Goal: Transaction & Acquisition: Register for event/course

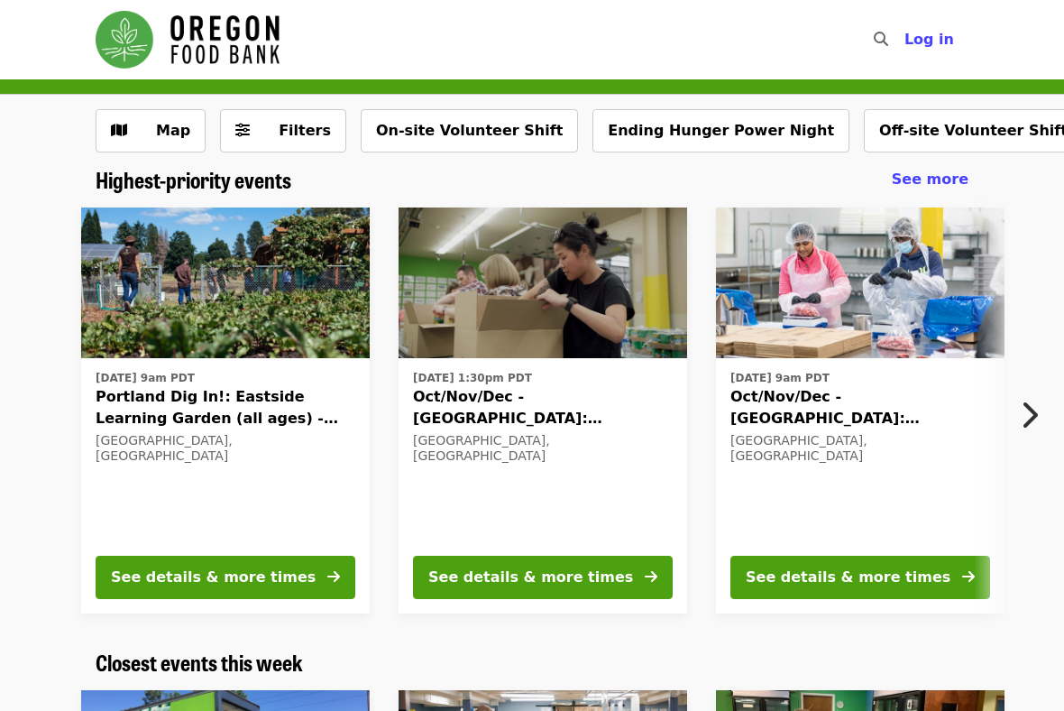
click at [1035, 418] on icon "chevron-right icon" at bounding box center [1029, 415] width 18 height 34
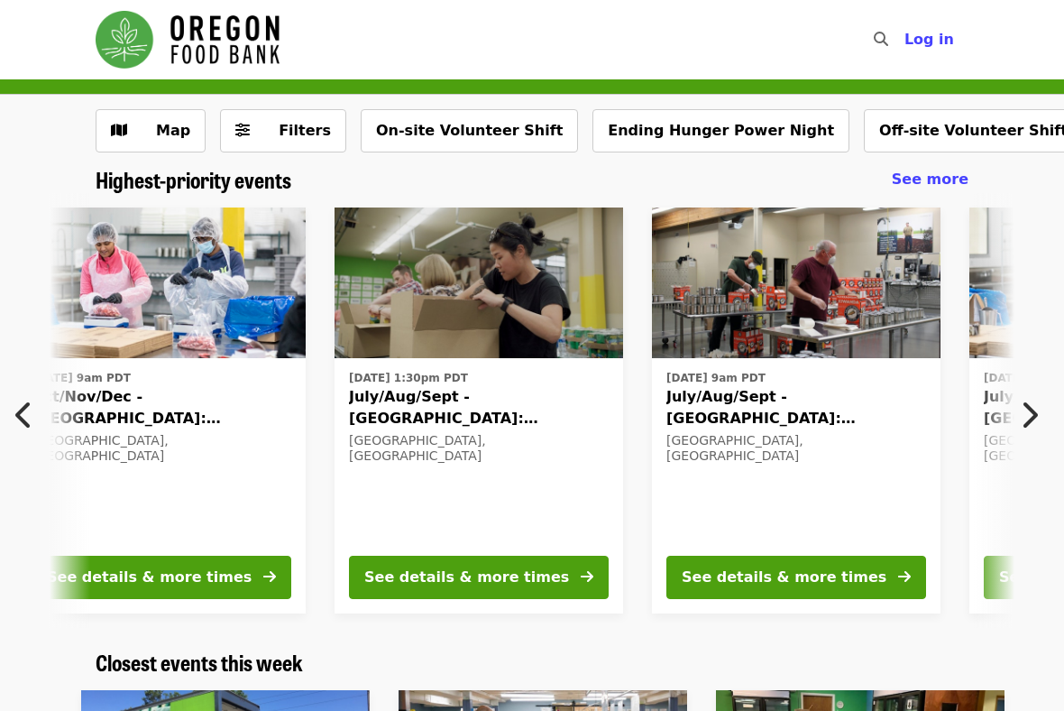
scroll to position [0, 703]
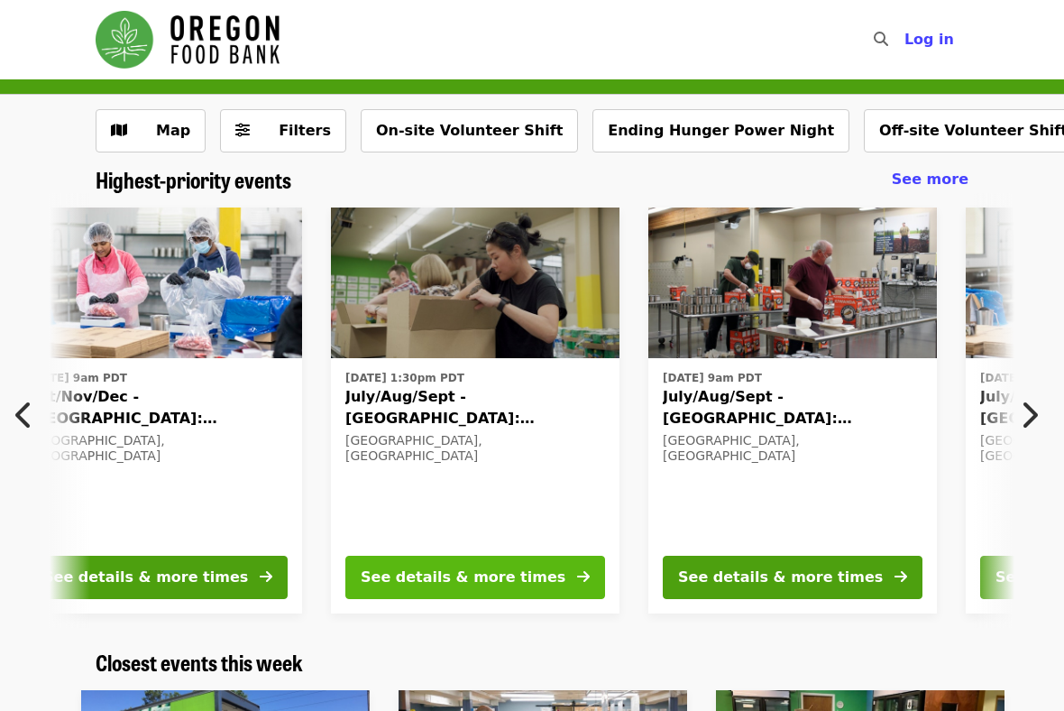
click at [538, 573] on button "See details & more times" at bounding box center [475, 577] width 260 height 43
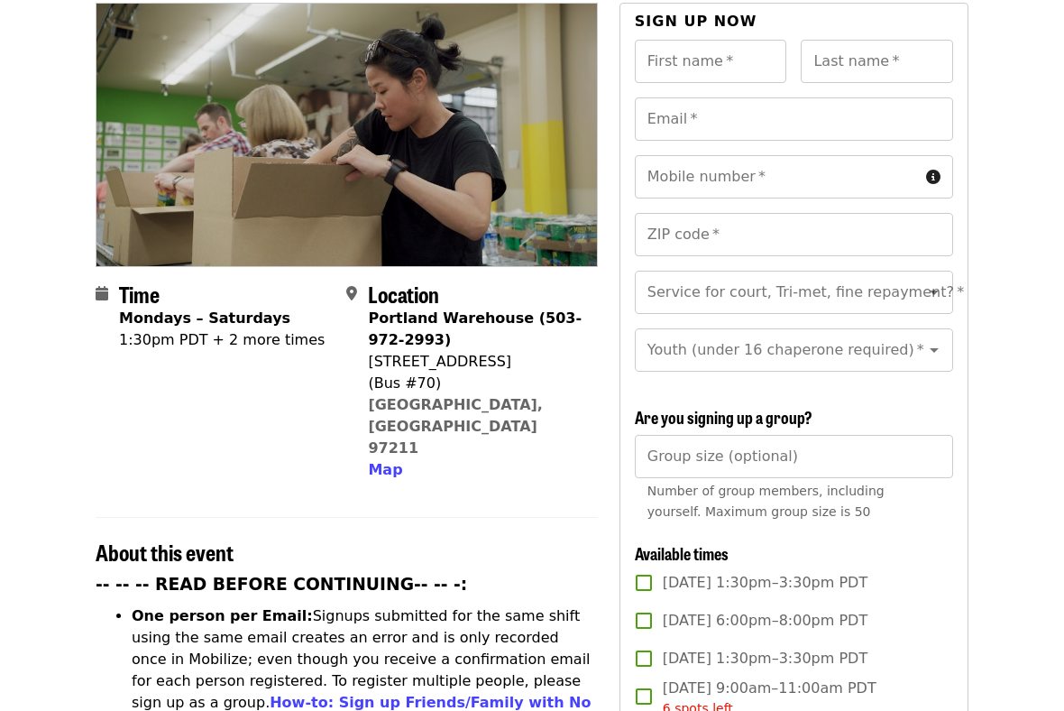
scroll to position [199, 0]
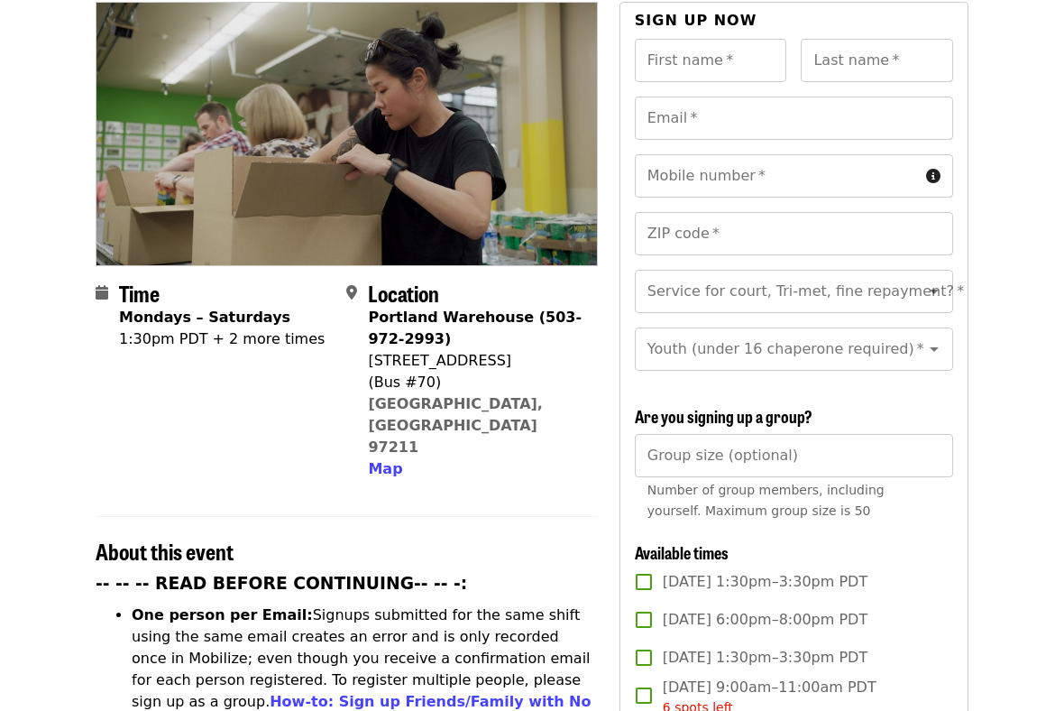
click at [275, 328] on div "1:30pm PDT + 2 more times" at bounding box center [222, 339] width 206 height 22
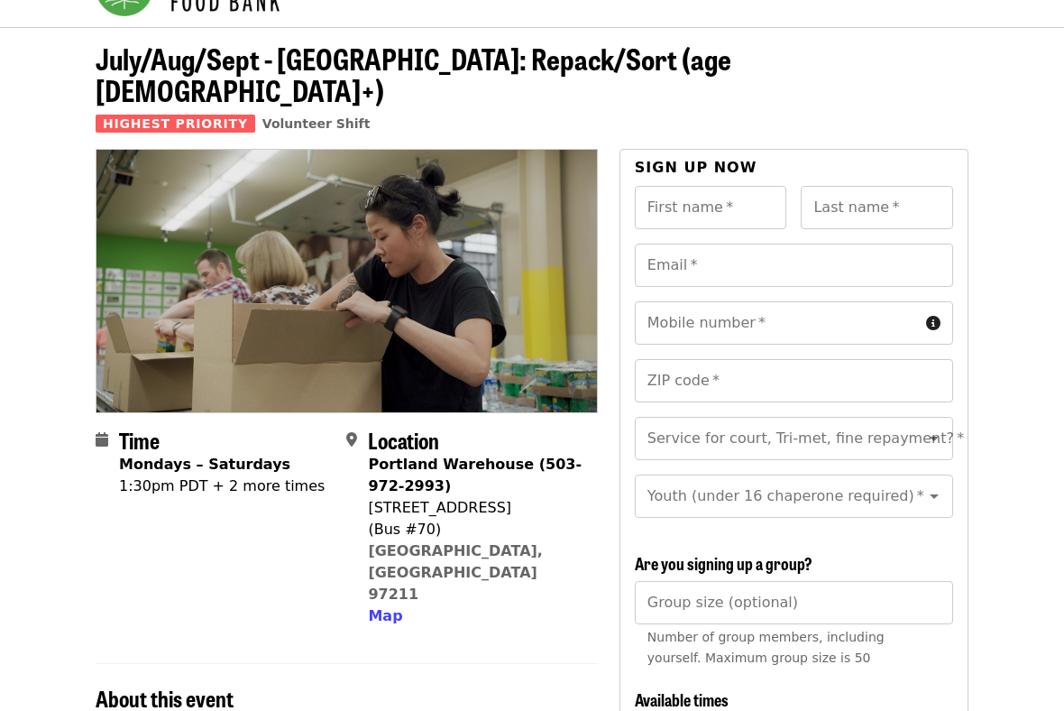
scroll to position [57, 0]
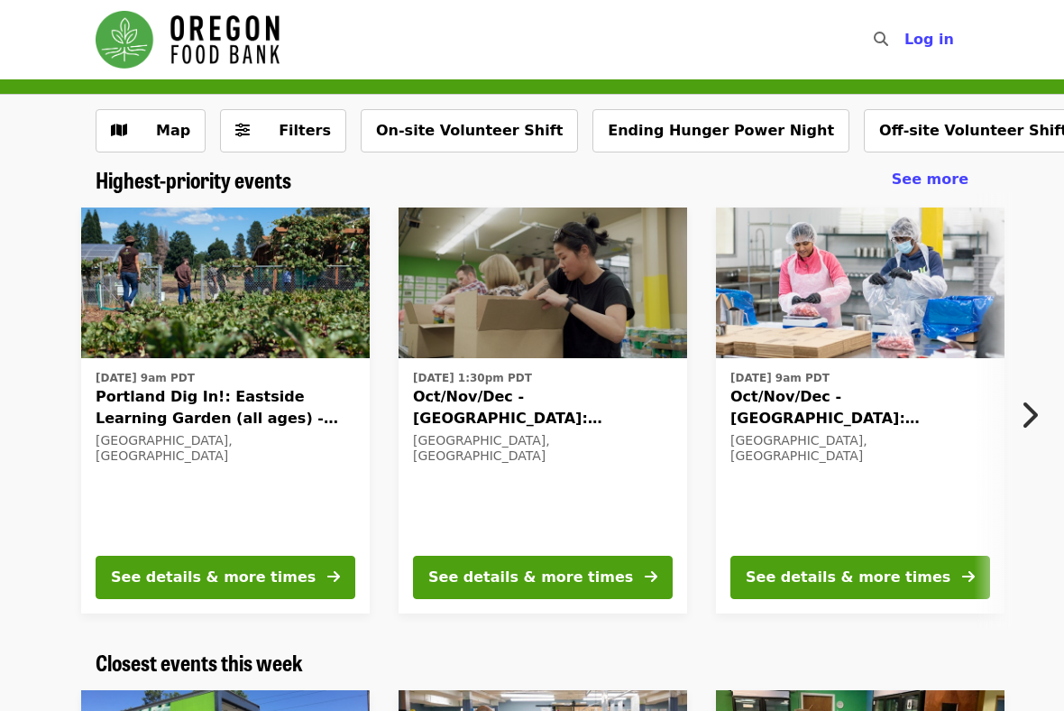
click at [1026, 416] on icon "chevron-right icon" at bounding box center [1029, 415] width 18 height 34
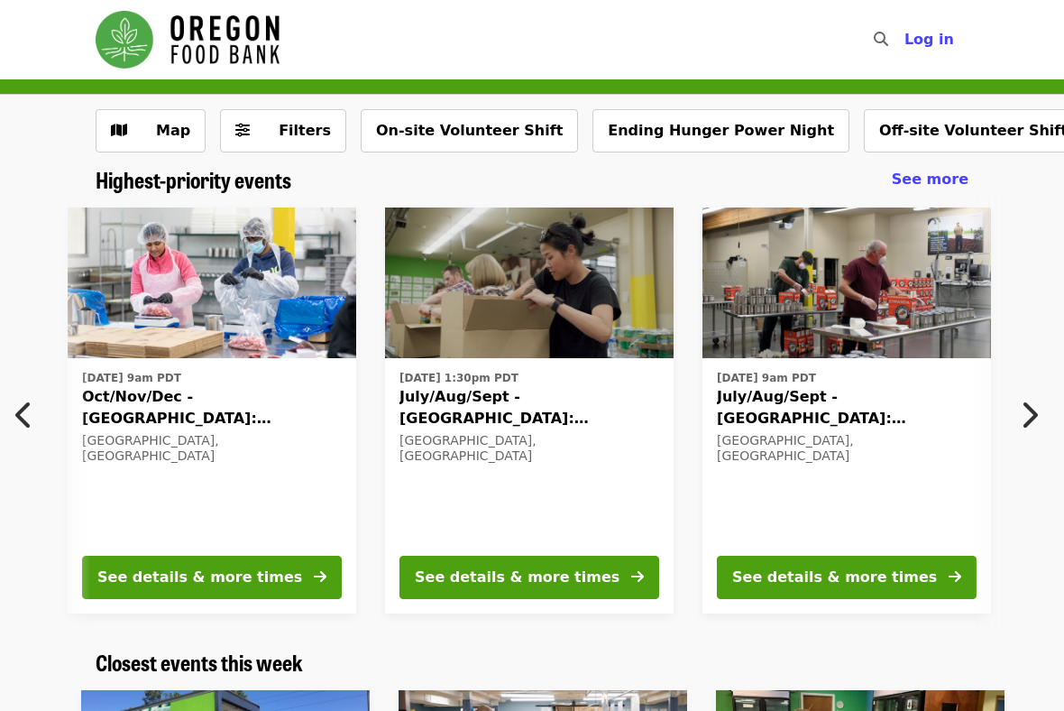
scroll to position [0, 703]
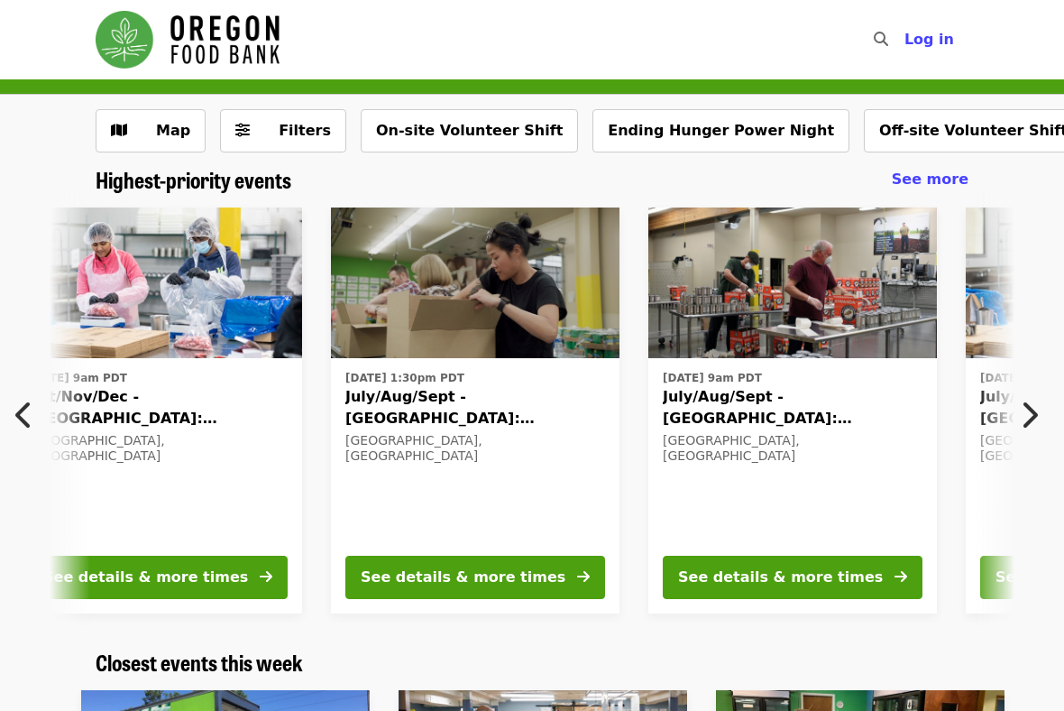
click at [805, 407] on span "July/Aug/Sept - [GEOGRAPHIC_DATA]: Repack/Sort (age [DEMOGRAPHIC_DATA]+)" at bounding box center [793, 407] width 260 height 43
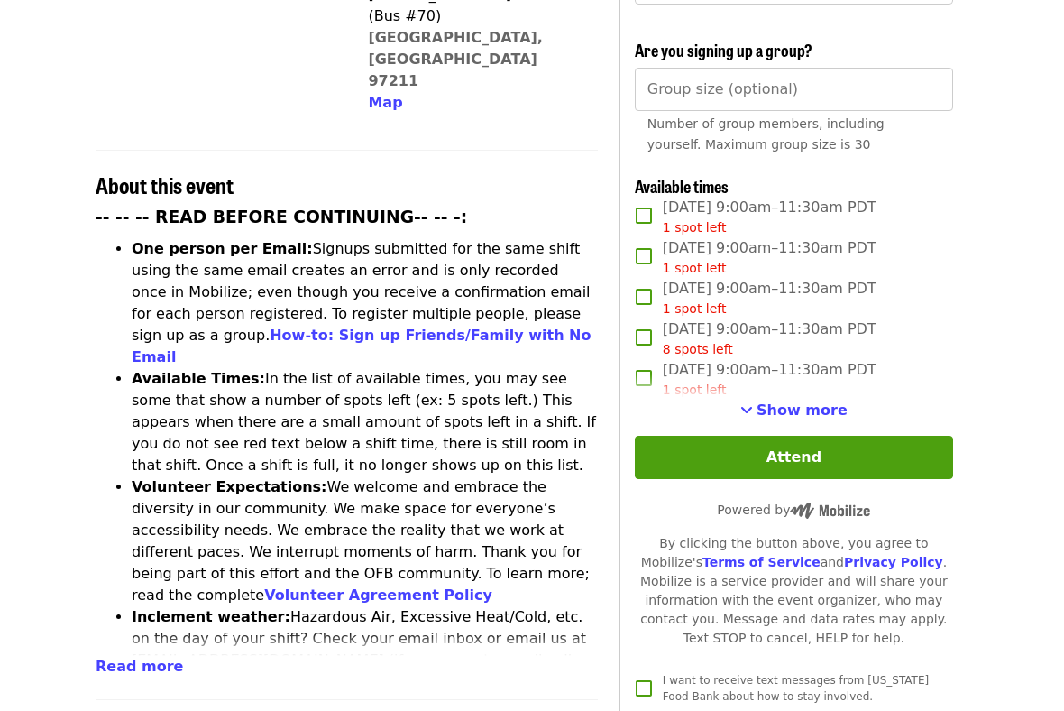
scroll to position [566, 0]
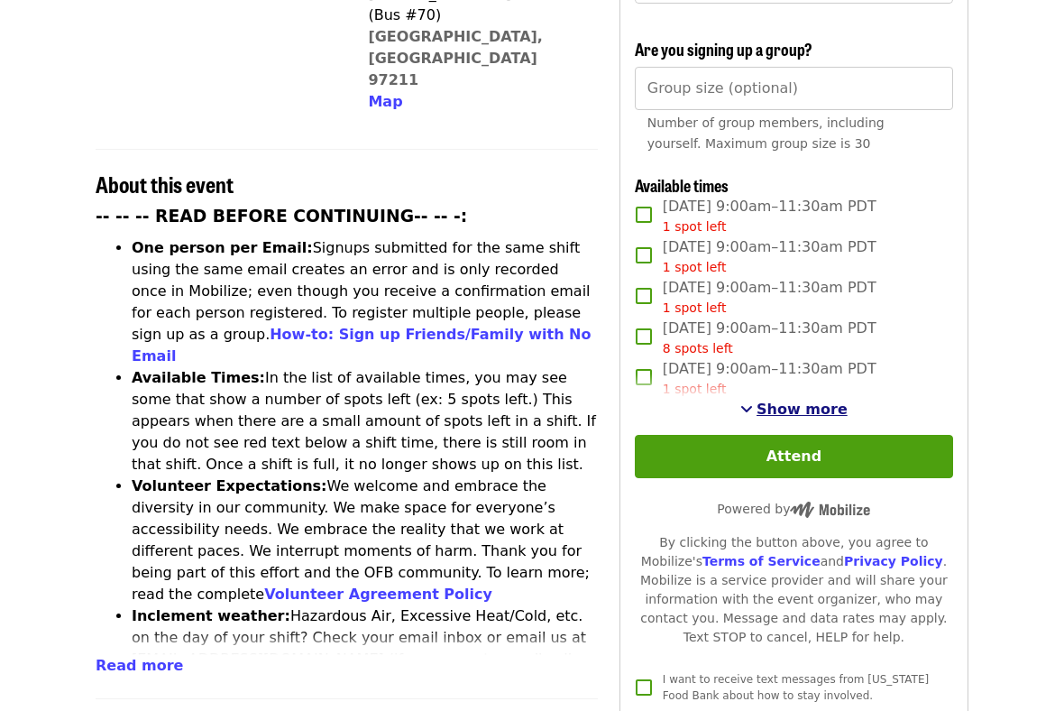
click at [791, 400] on span "Show more" at bounding box center [802, 408] width 91 height 17
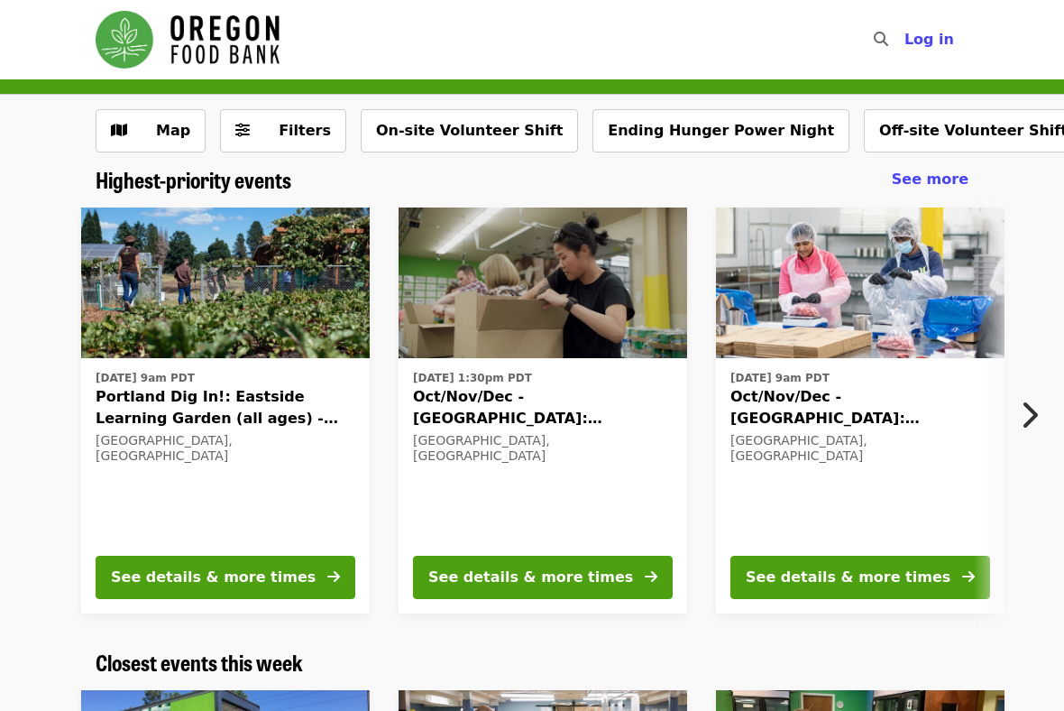
click at [810, 405] on span "Oct/Nov/Dec - [GEOGRAPHIC_DATA]: Repack/Sort (age [DEMOGRAPHIC_DATA]+)" at bounding box center [861, 407] width 260 height 43
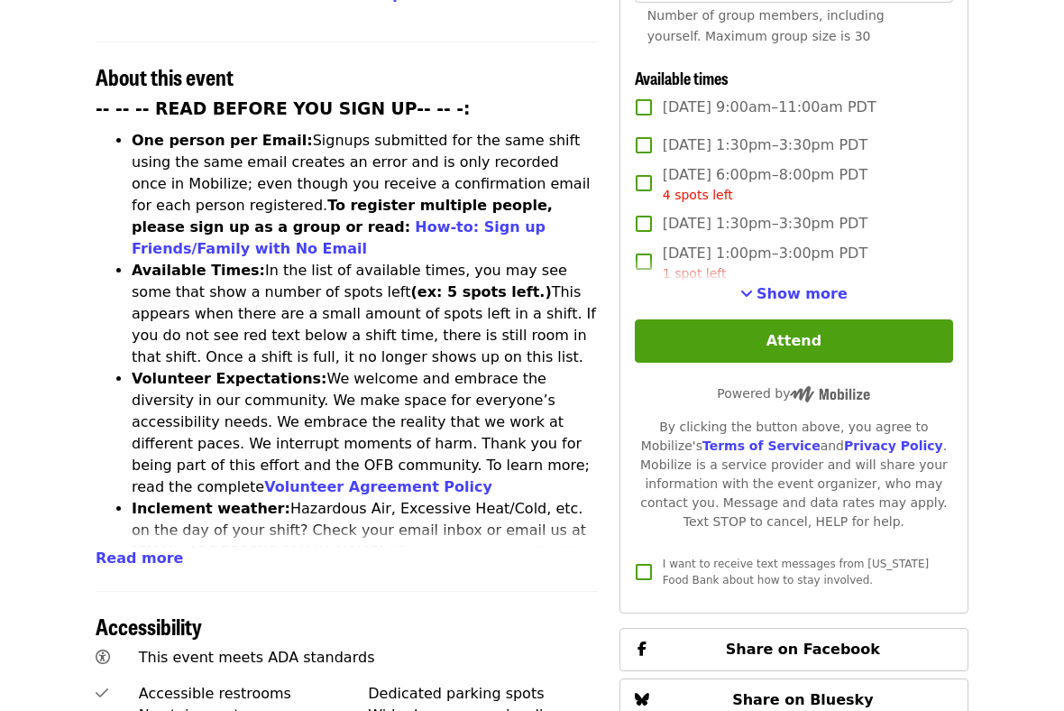
scroll to position [672, 0]
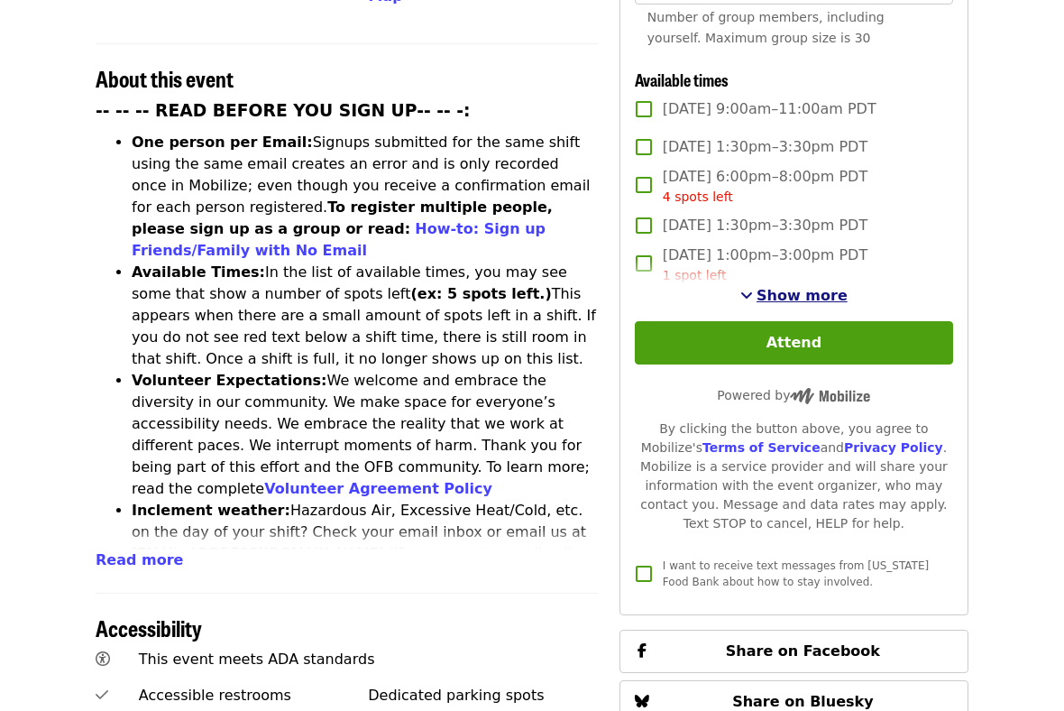
click at [791, 287] on span "Show more" at bounding box center [802, 295] width 91 height 17
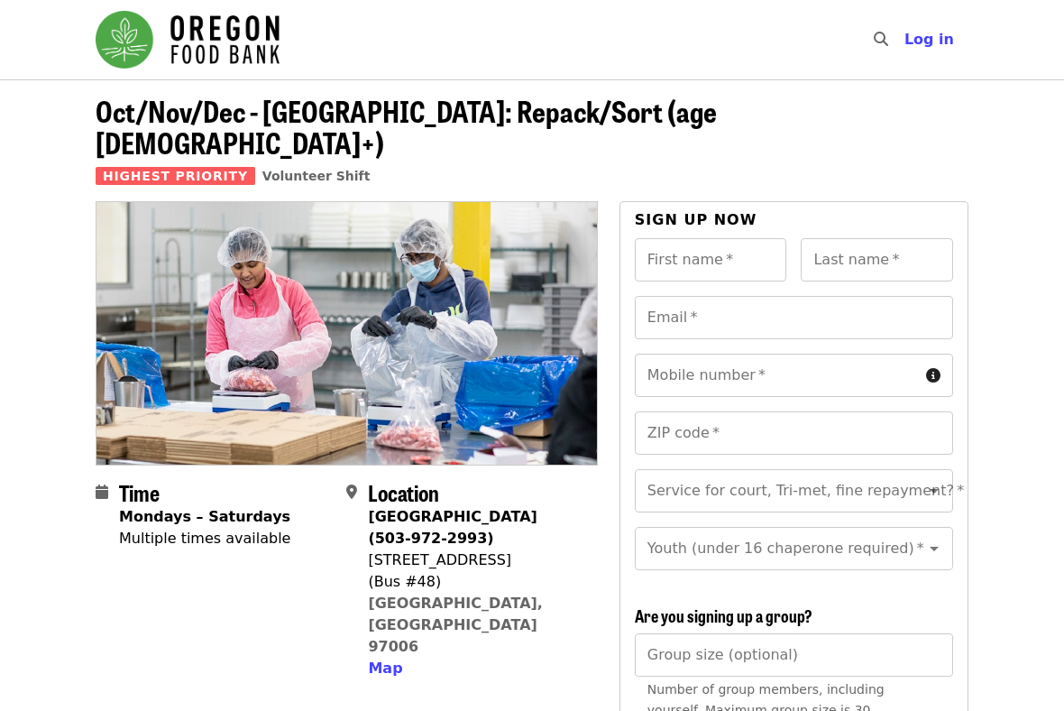
scroll to position [0, 0]
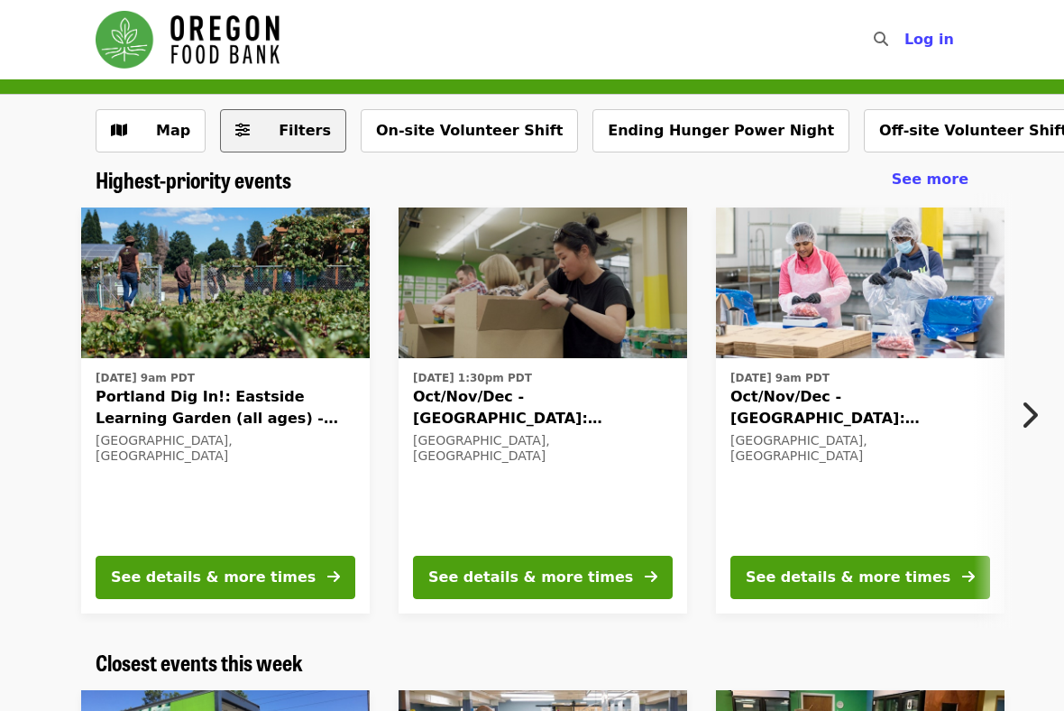
click at [253, 117] on button "Filters" at bounding box center [283, 130] width 126 height 43
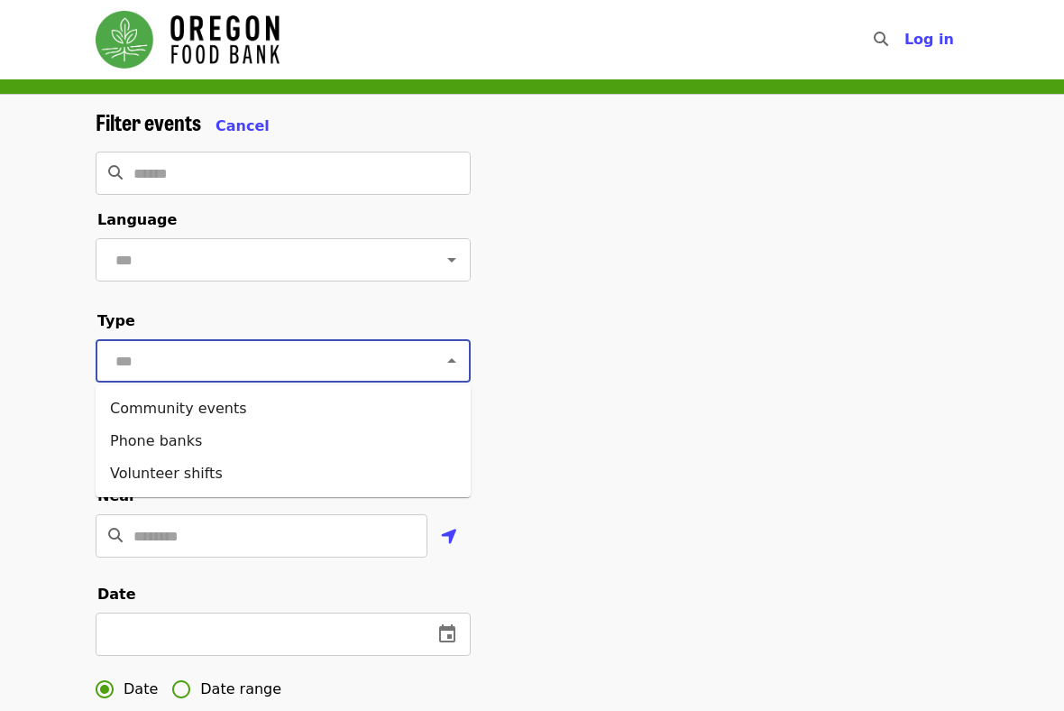
click at [235, 348] on input "text" at bounding box center [261, 361] width 302 height 34
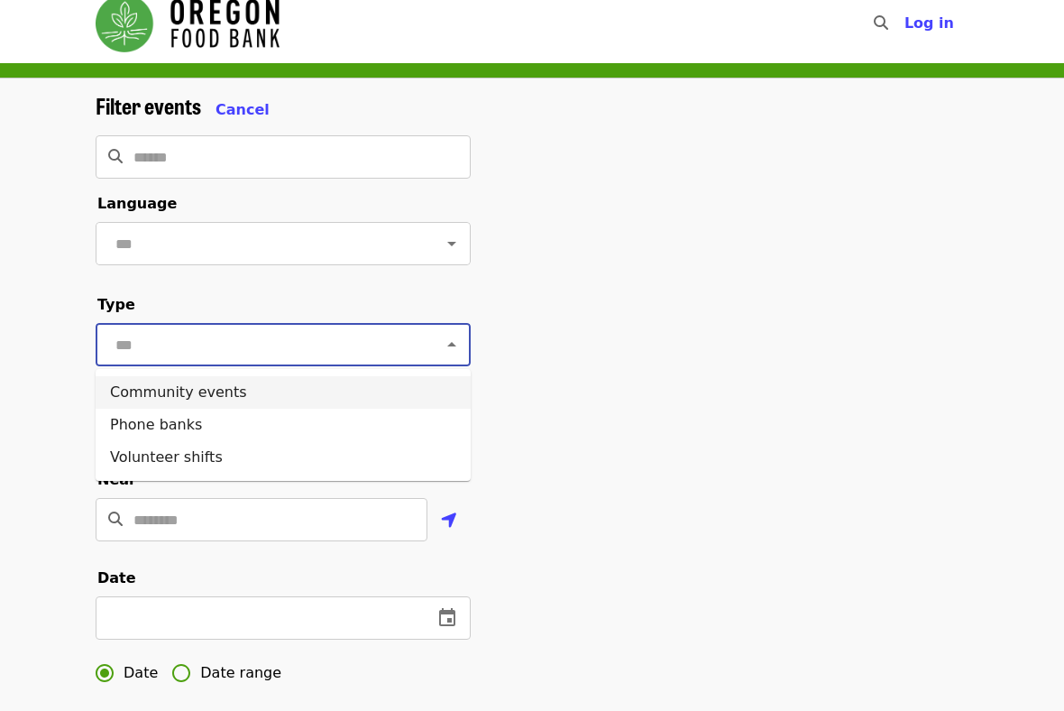
scroll to position [25, 0]
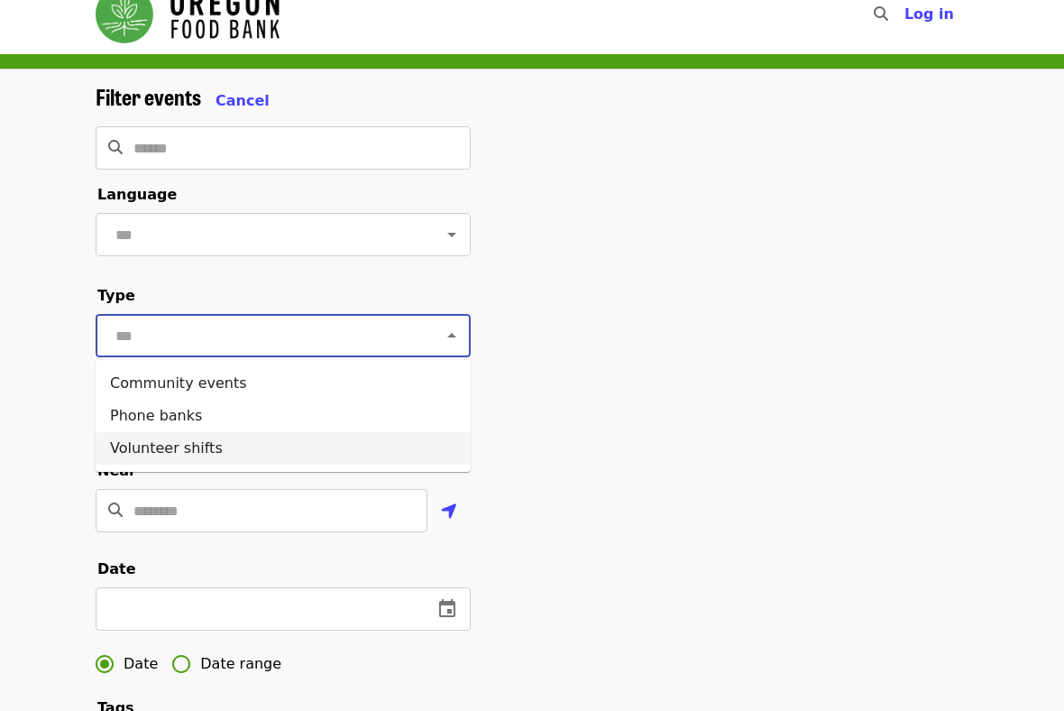
click at [228, 439] on li "Volunteer shifts" at bounding box center [283, 448] width 375 height 32
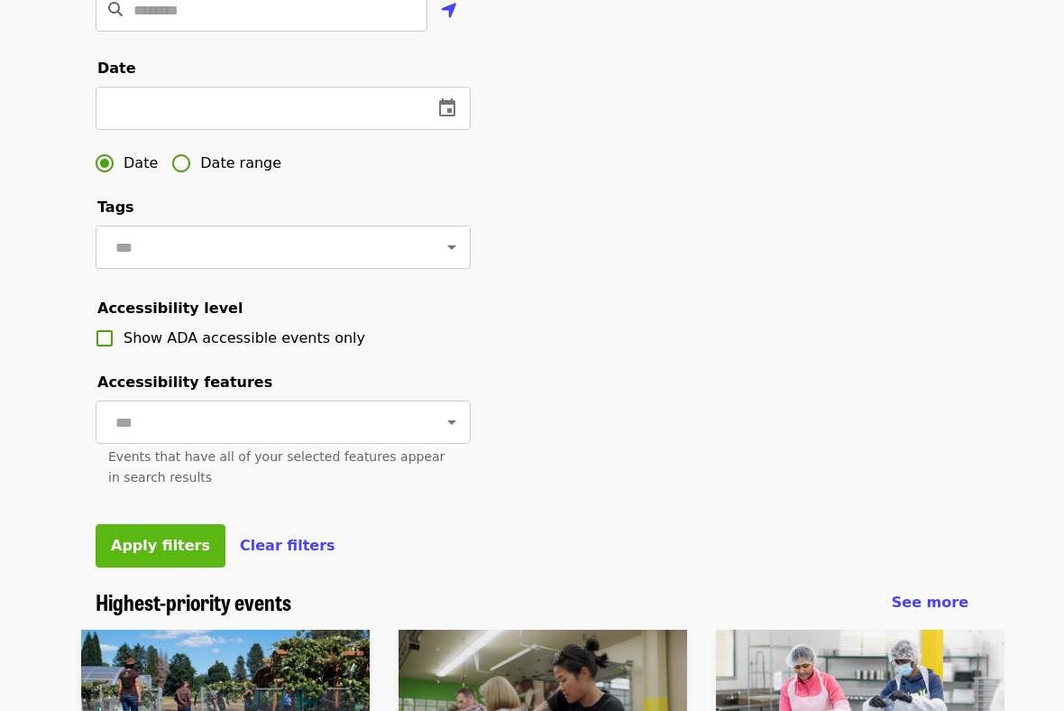
scroll to position [529, 0]
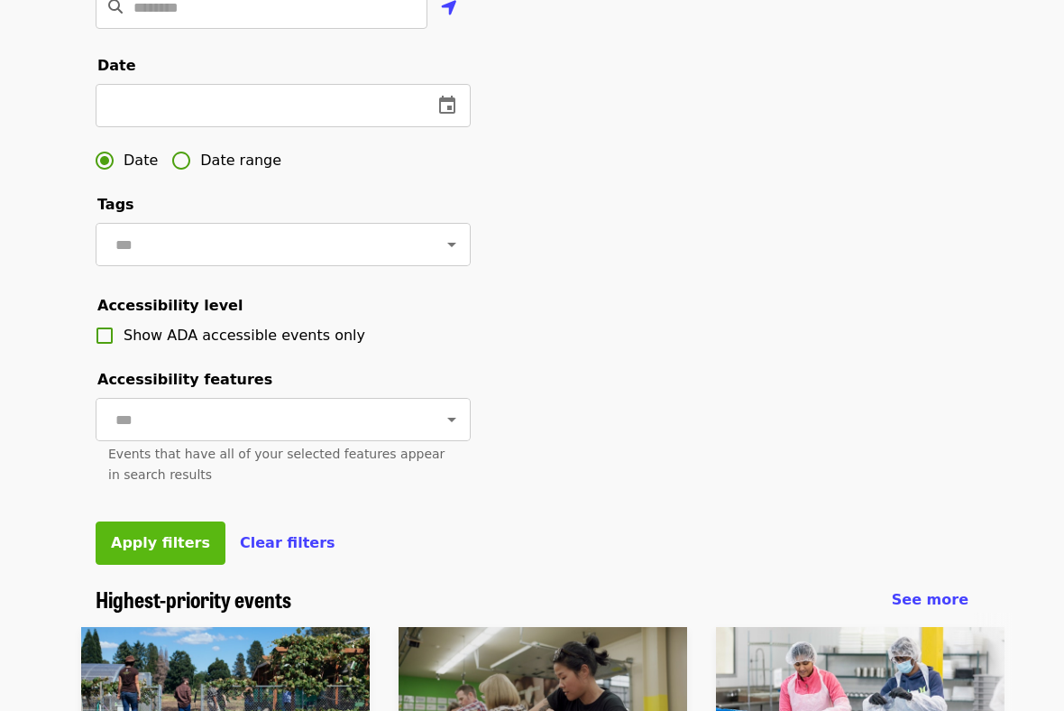
click at [143, 547] on span "Apply filters" at bounding box center [160, 542] width 99 height 17
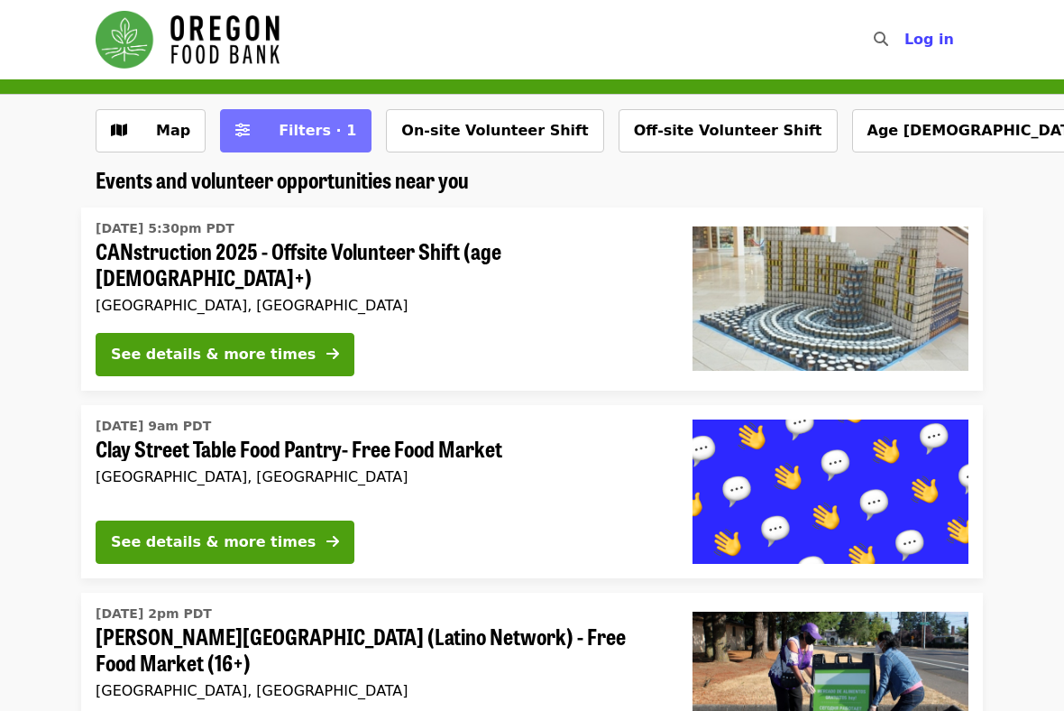
click at [330, 133] on span "Filters · 1" at bounding box center [318, 130] width 78 height 17
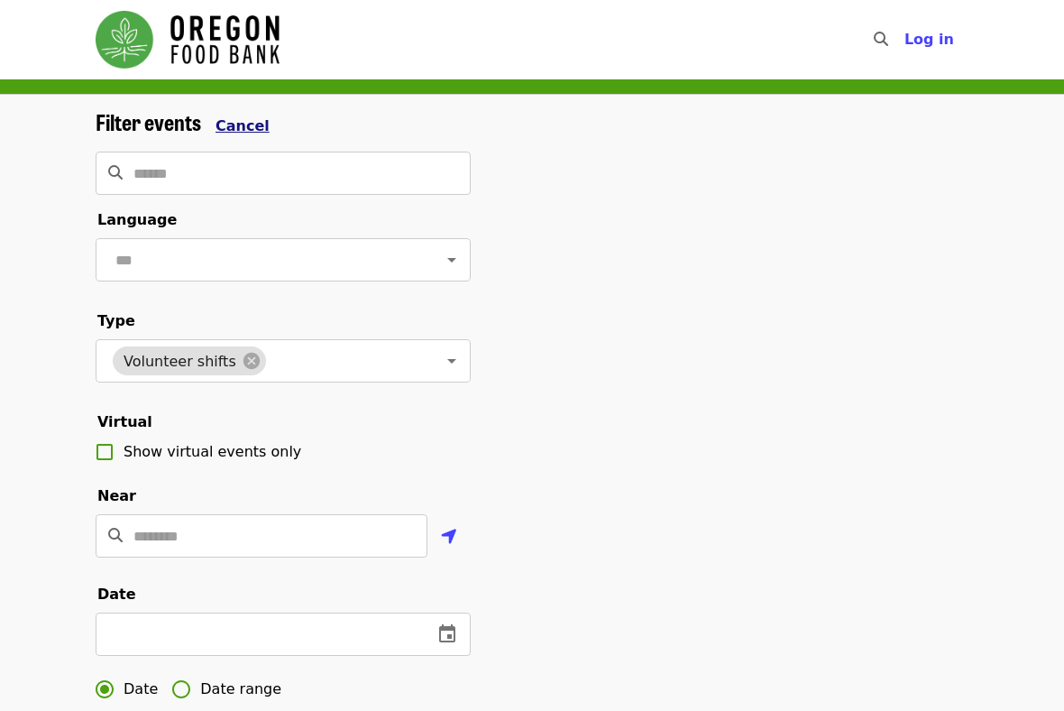
click at [249, 126] on span "Cancel" at bounding box center [243, 125] width 54 height 17
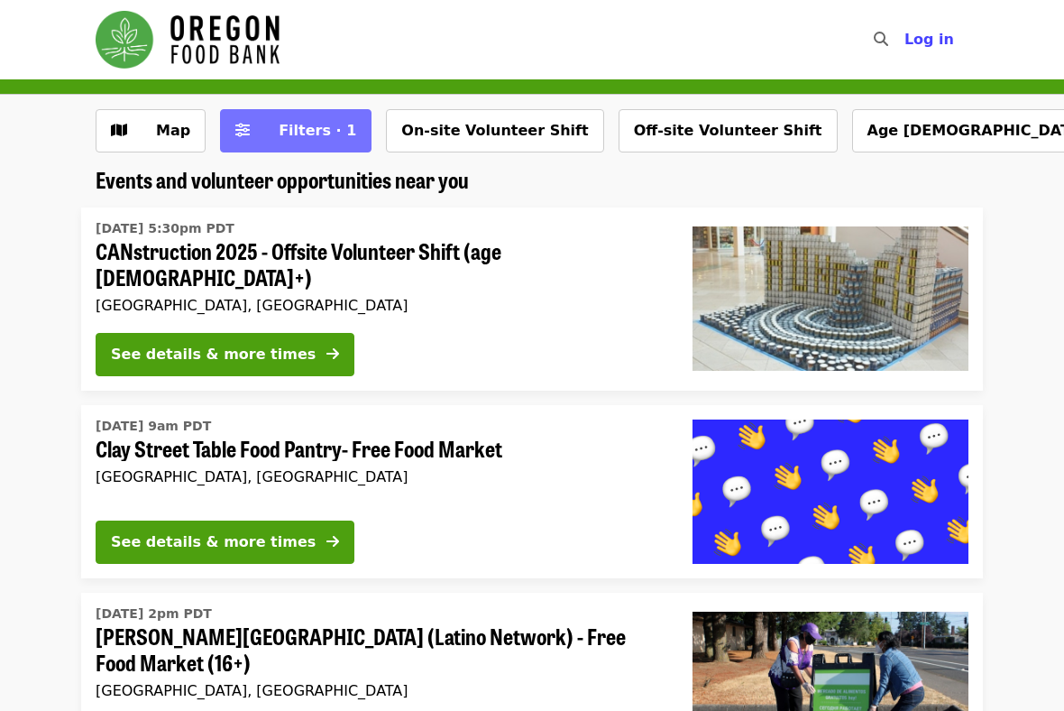
click at [229, 117] on button "Filters · 1" at bounding box center [296, 130] width 152 height 43
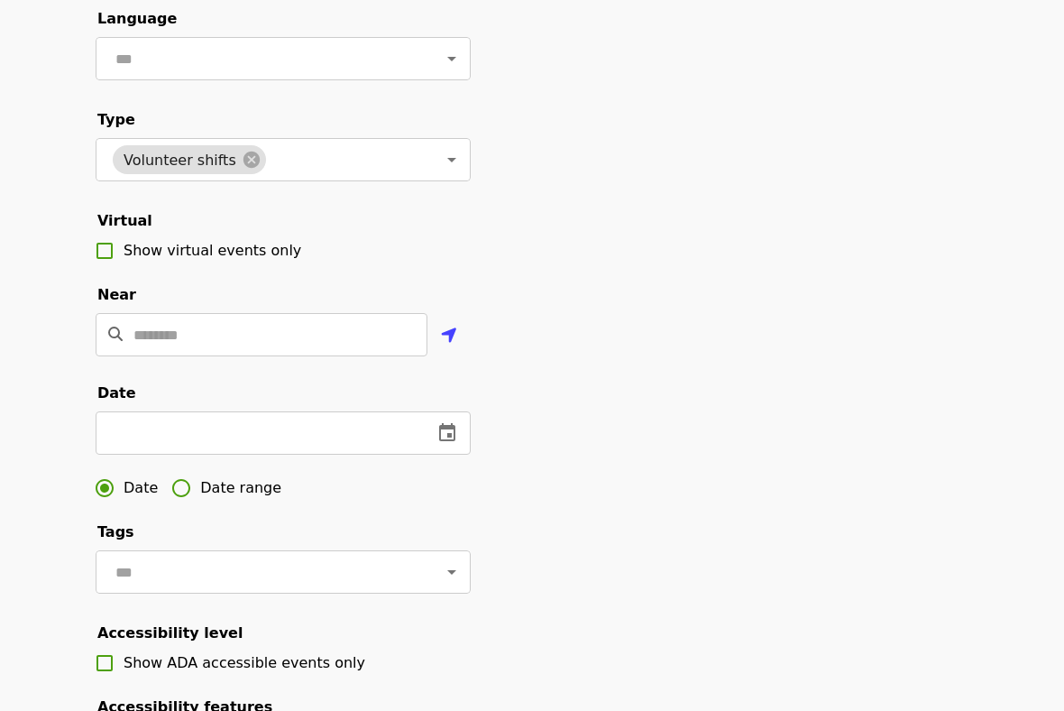
scroll to position [199, 0]
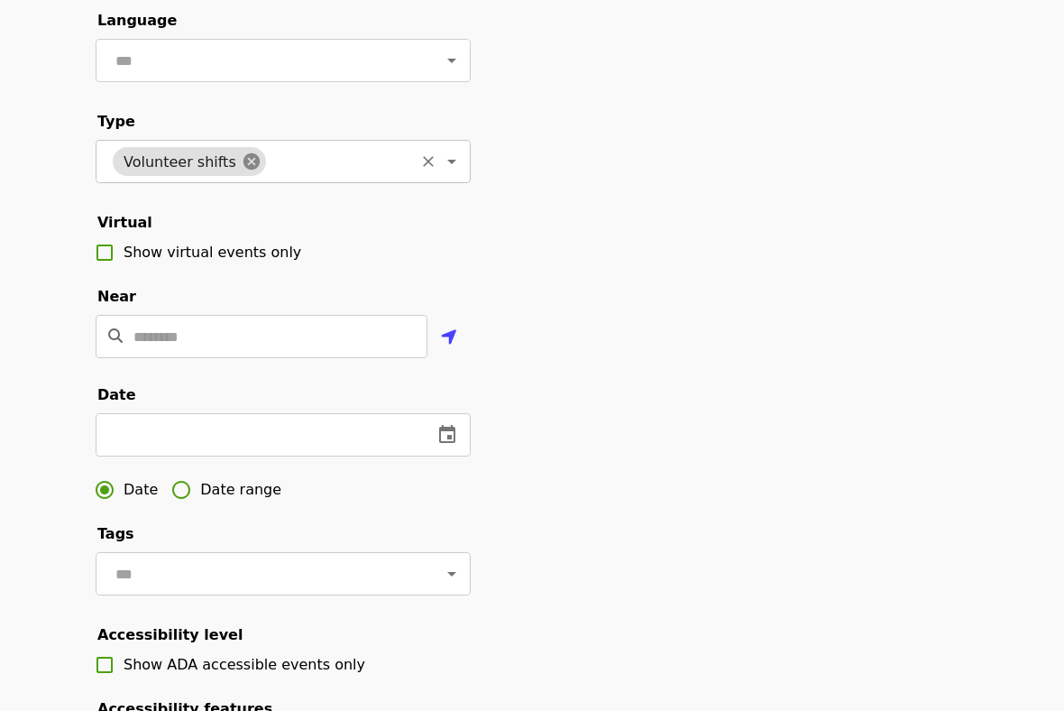
click at [242, 160] on icon at bounding box center [252, 162] width 20 height 20
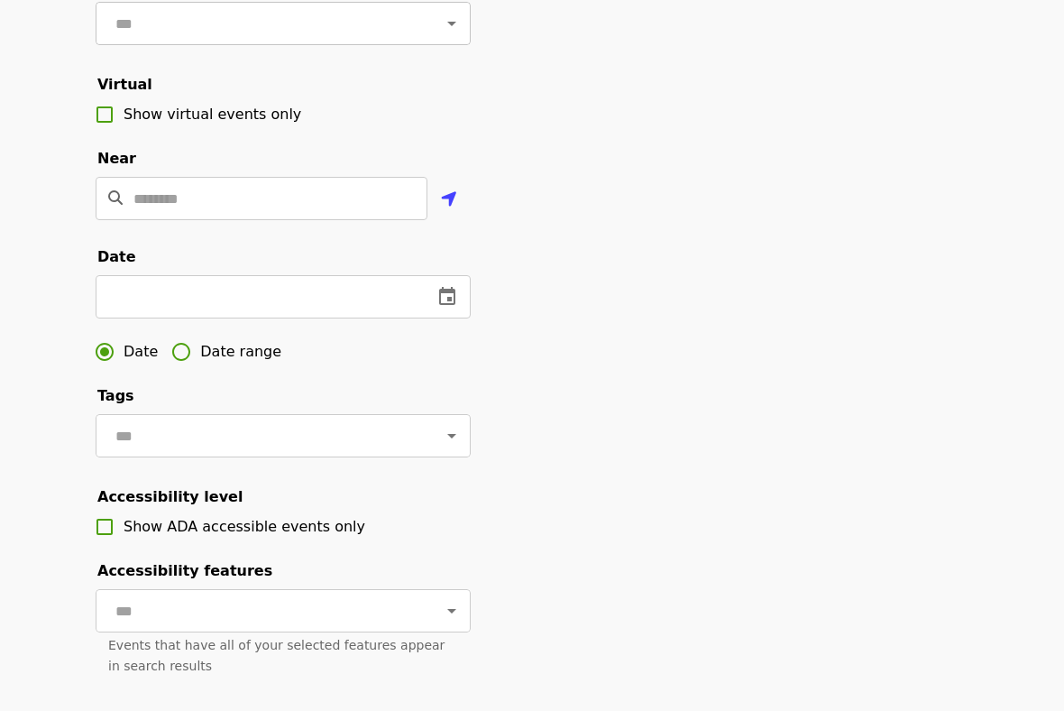
scroll to position [727, 0]
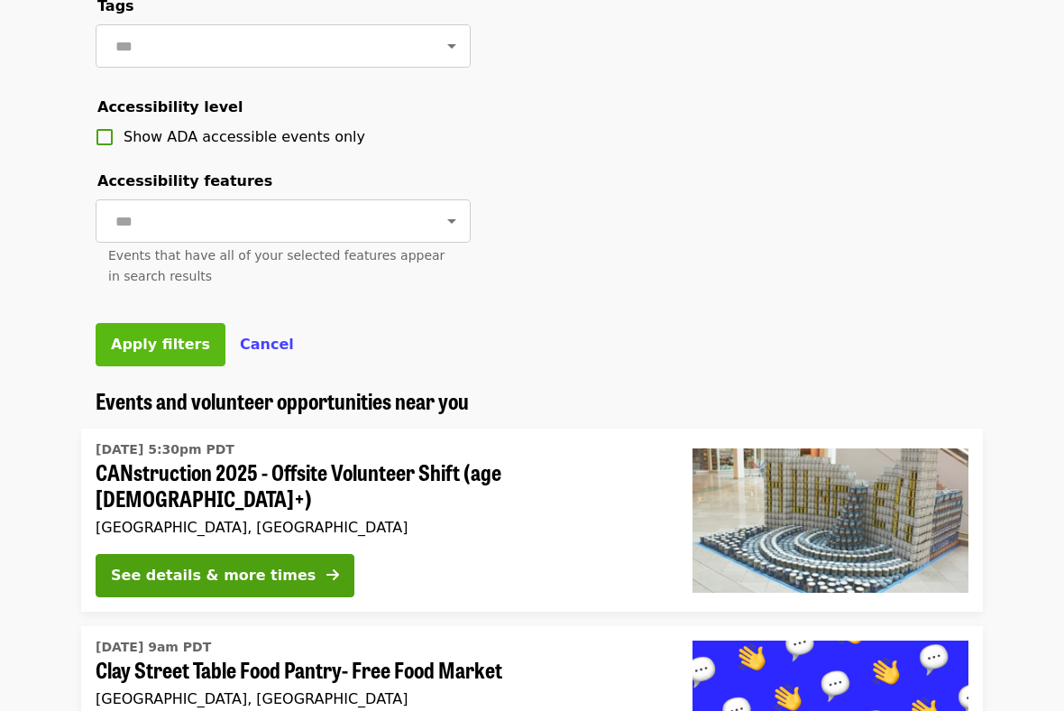
click at [163, 336] on span "Apply filters" at bounding box center [160, 344] width 99 height 17
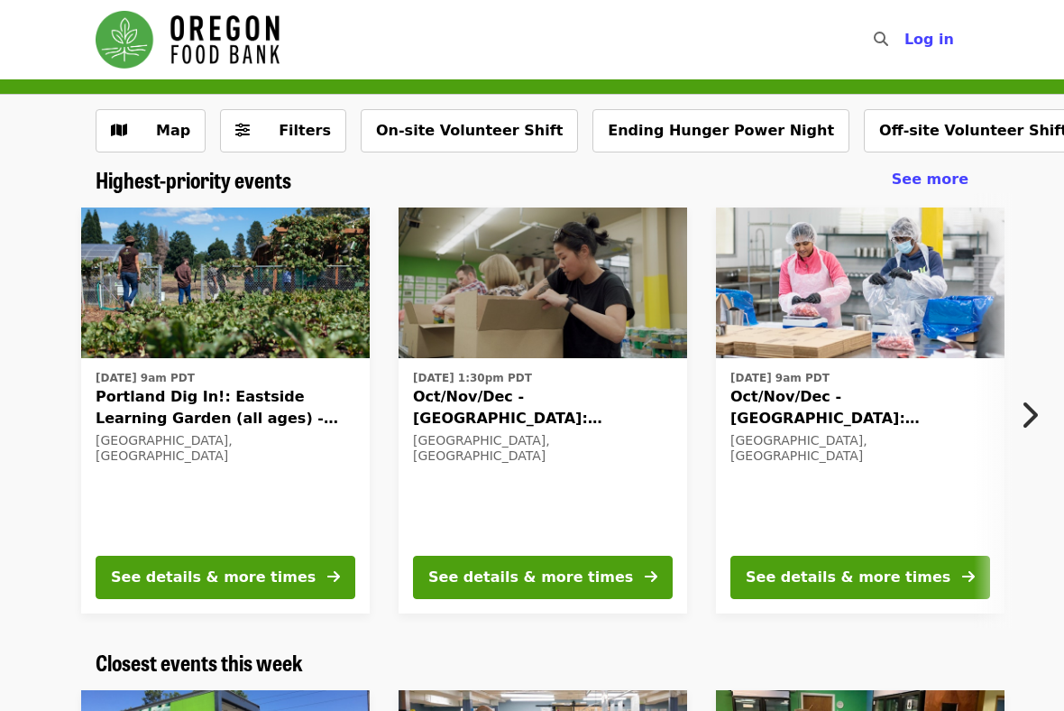
scroll to position [3, 0]
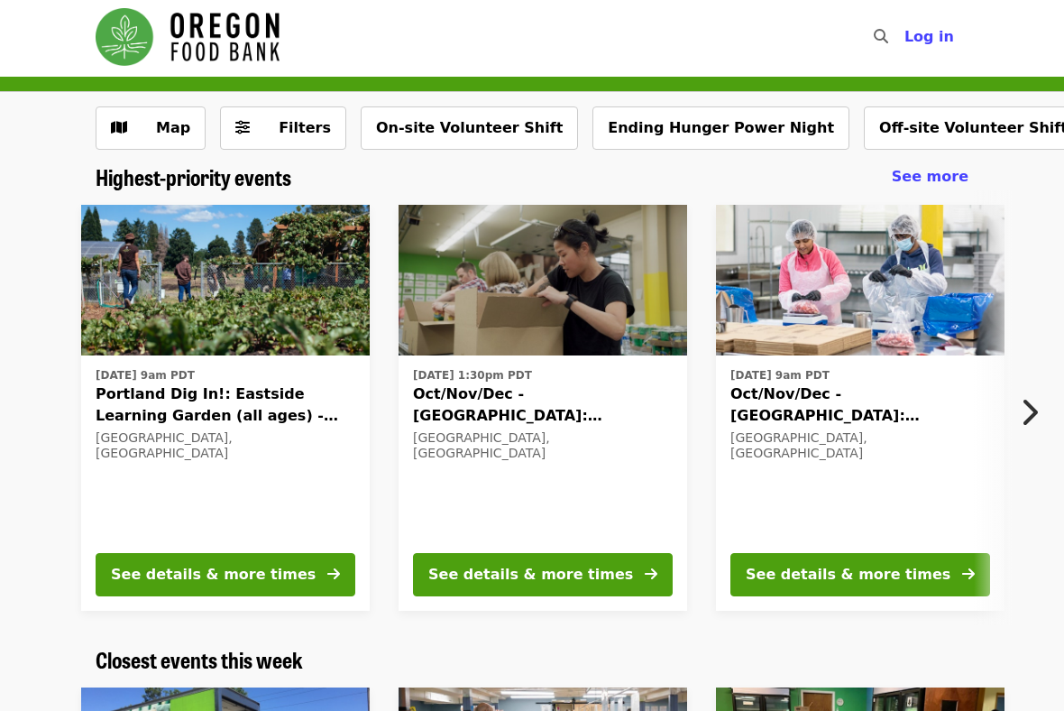
click at [1021, 409] on icon "chevron-right icon" at bounding box center [1029, 412] width 18 height 34
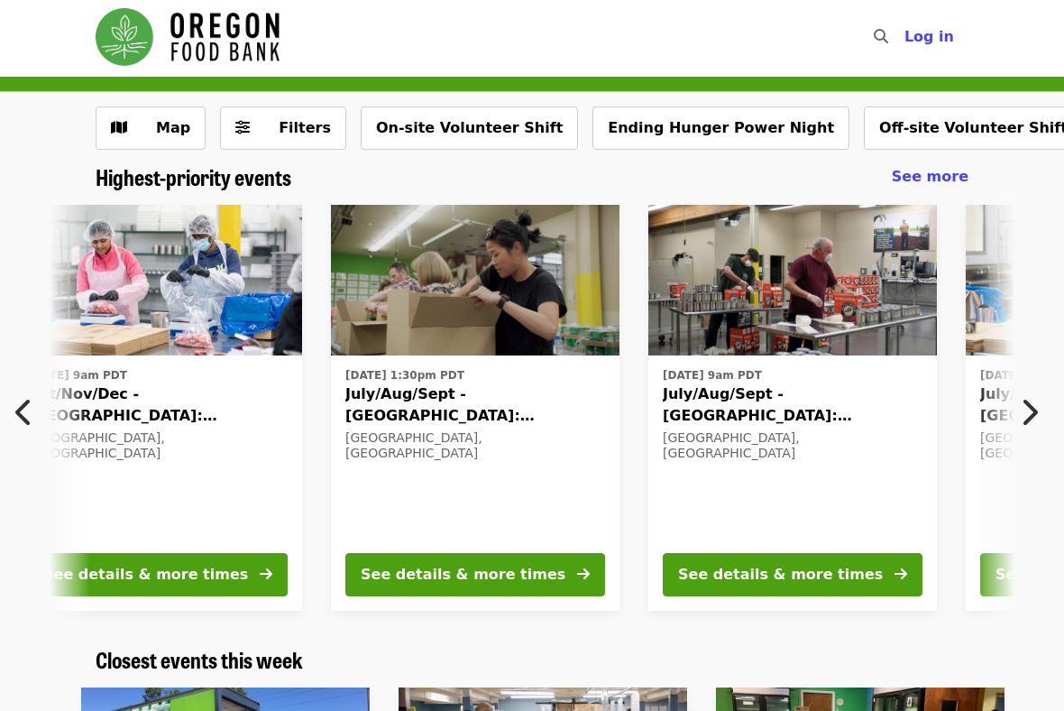
click at [1024, 409] on icon "chevron-right icon" at bounding box center [1029, 412] width 18 height 34
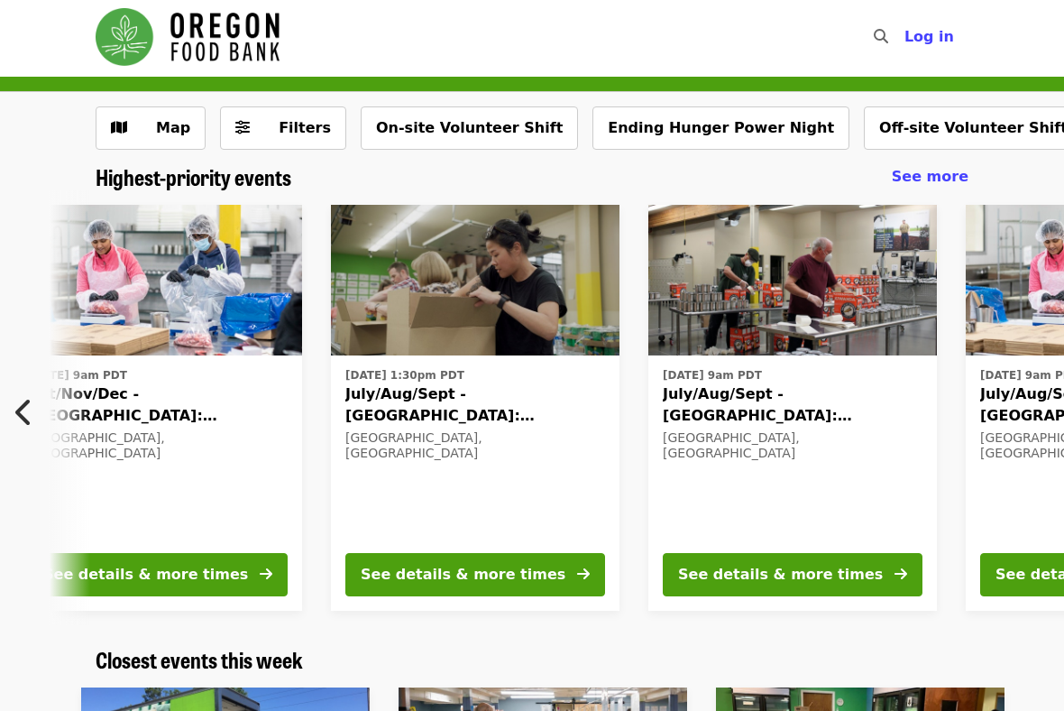
scroll to position [0, 1405]
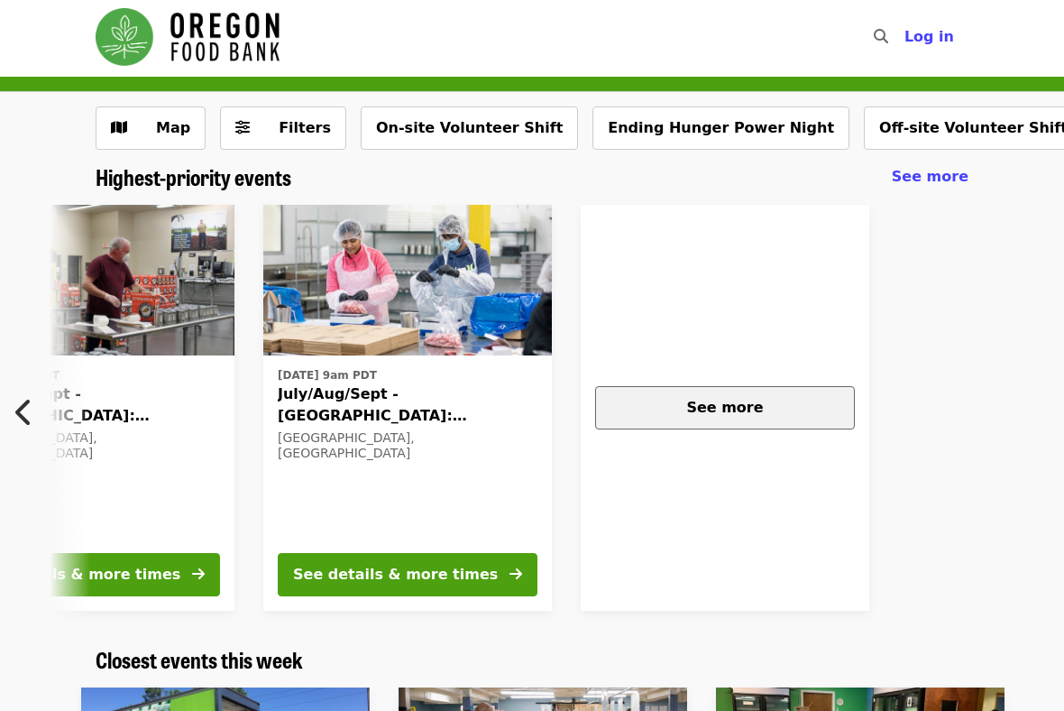
click at [796, 402] on div "See more" at bounding box center [725, 408] width 229 height 22
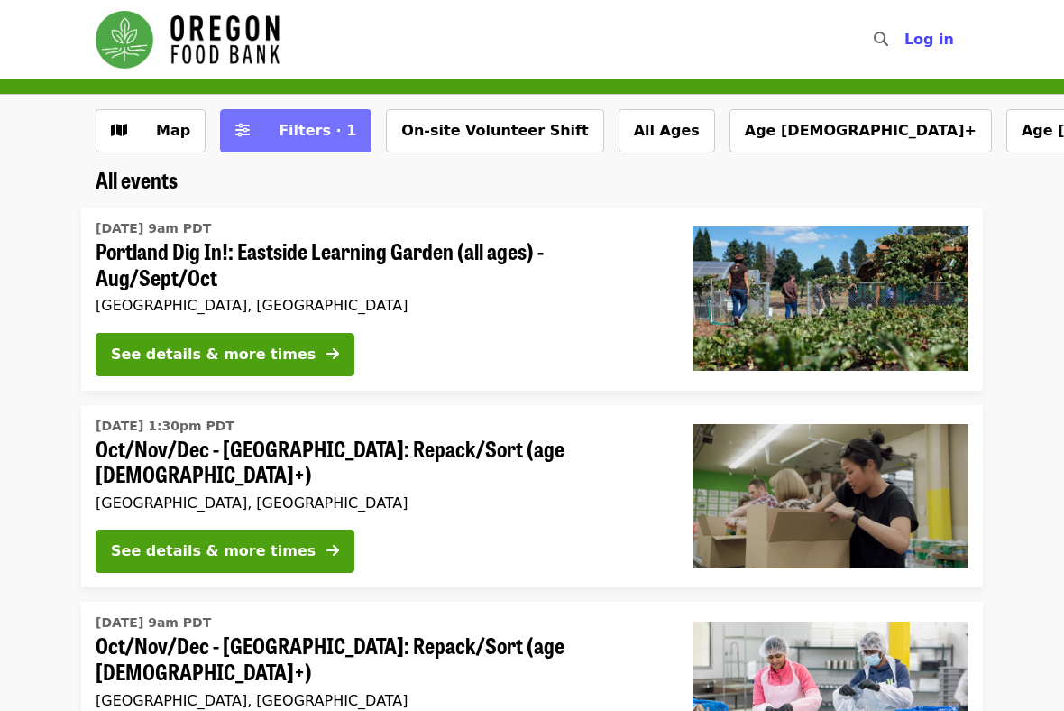
click at [304, 130] on span "Filters · 1" at bounding box center [318, 130] width 78 height 17
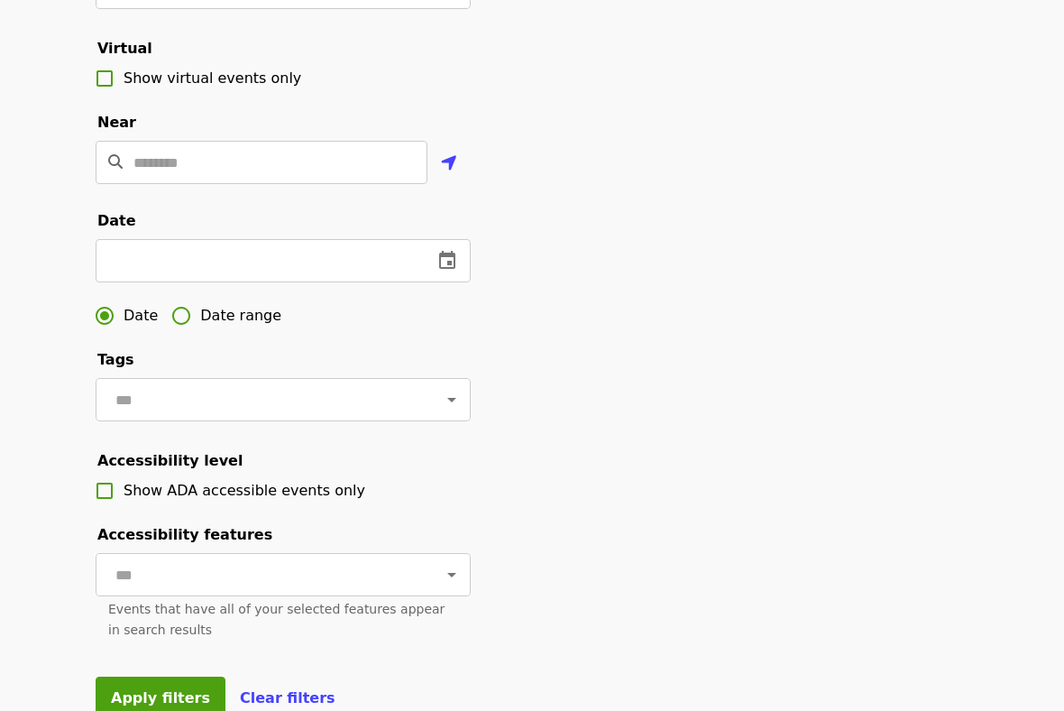
scroll to position [369, 0]
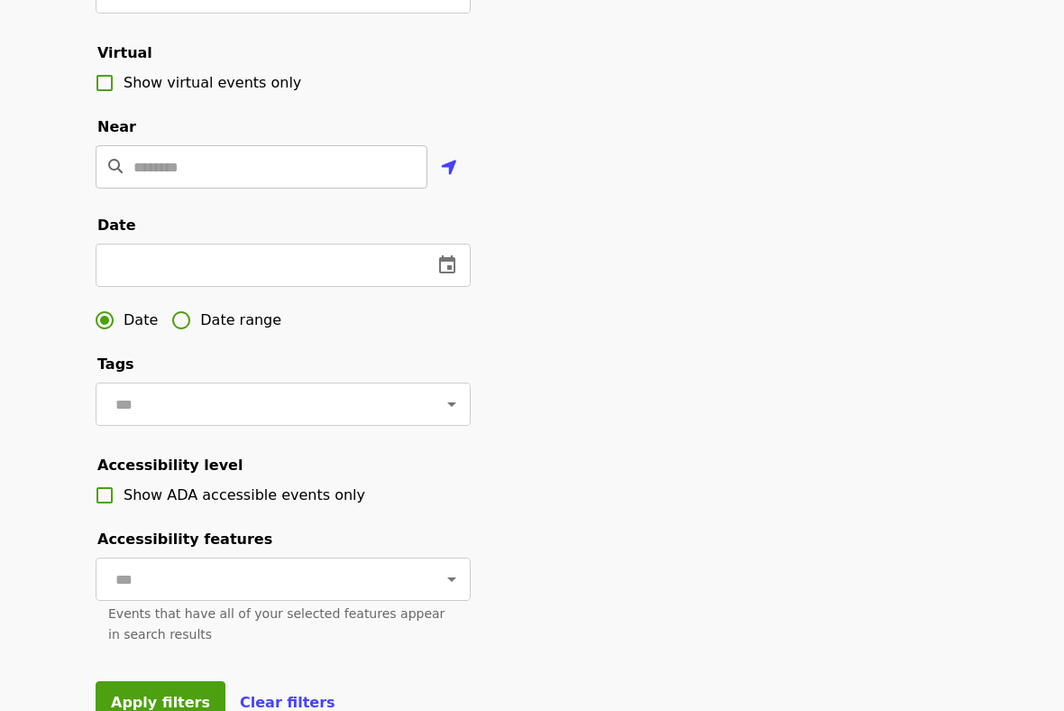
click at [261, 150] on input "Location" at bounding box center [280, 166] width 294 height 43
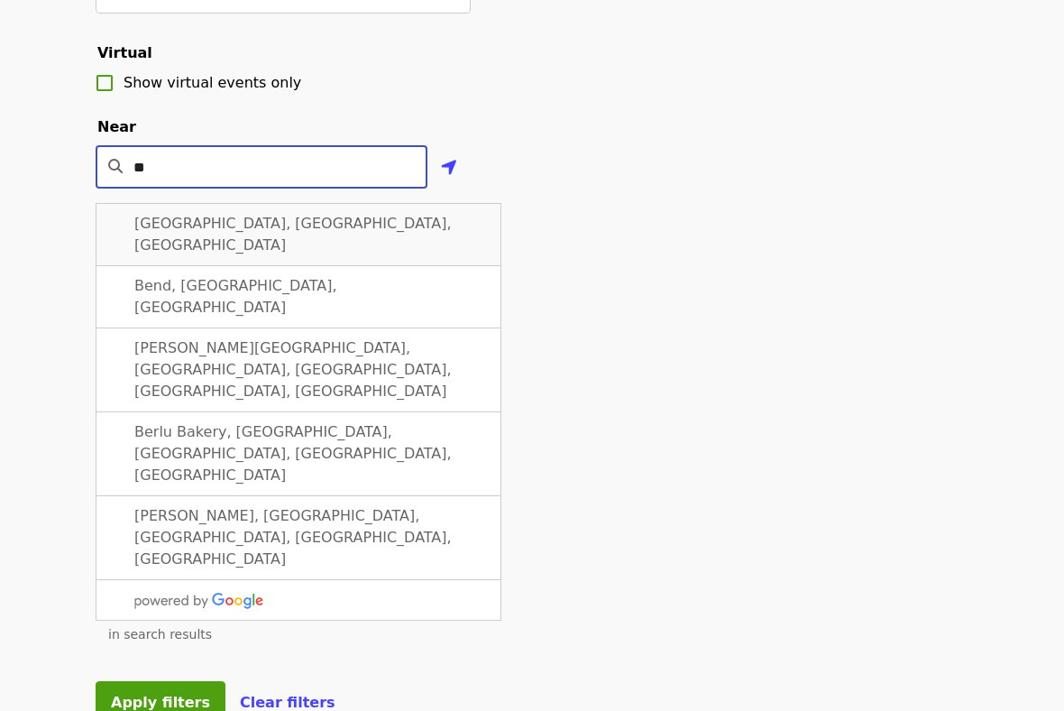
click at [263, 233] on div "Beaverton, OR, USA" at bounding box center [299, 234] width 406 height 63
type input "**********"
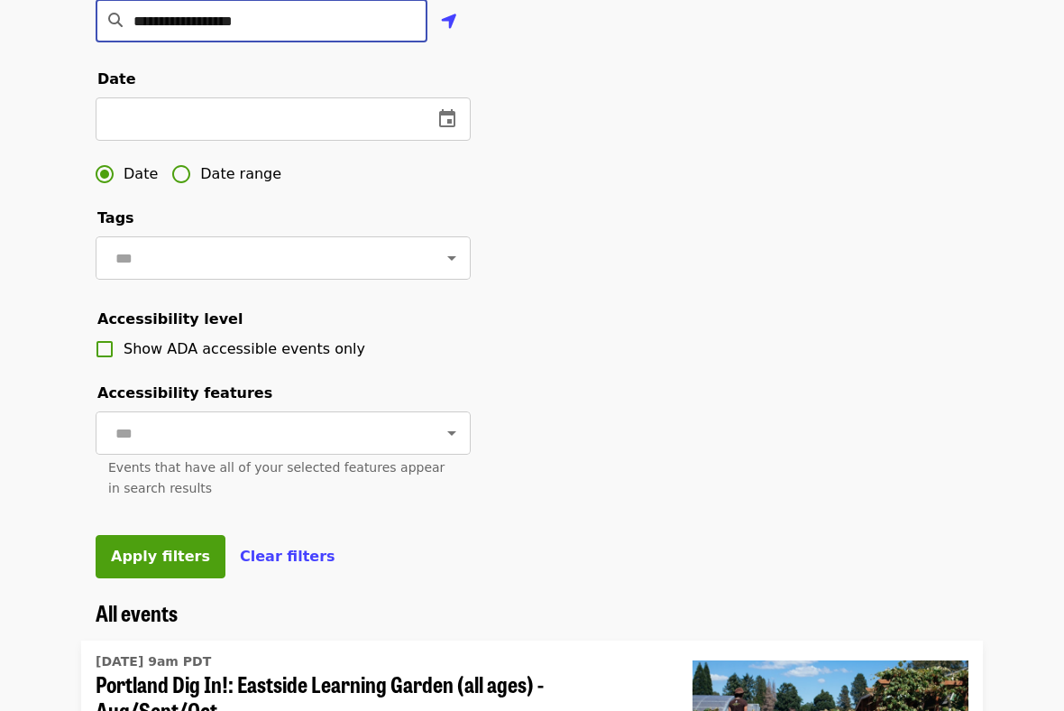
scroll to position [518, 0]
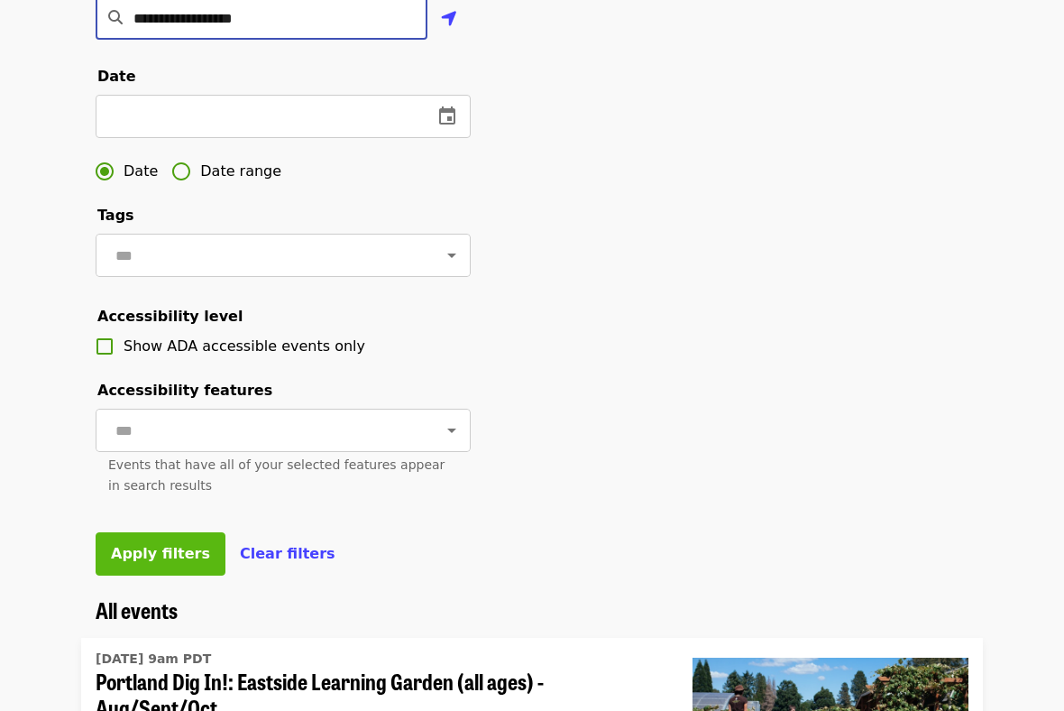
click at [148, 548] on span "Apply filters" at bounding box center [160, 553] width 99 height 17
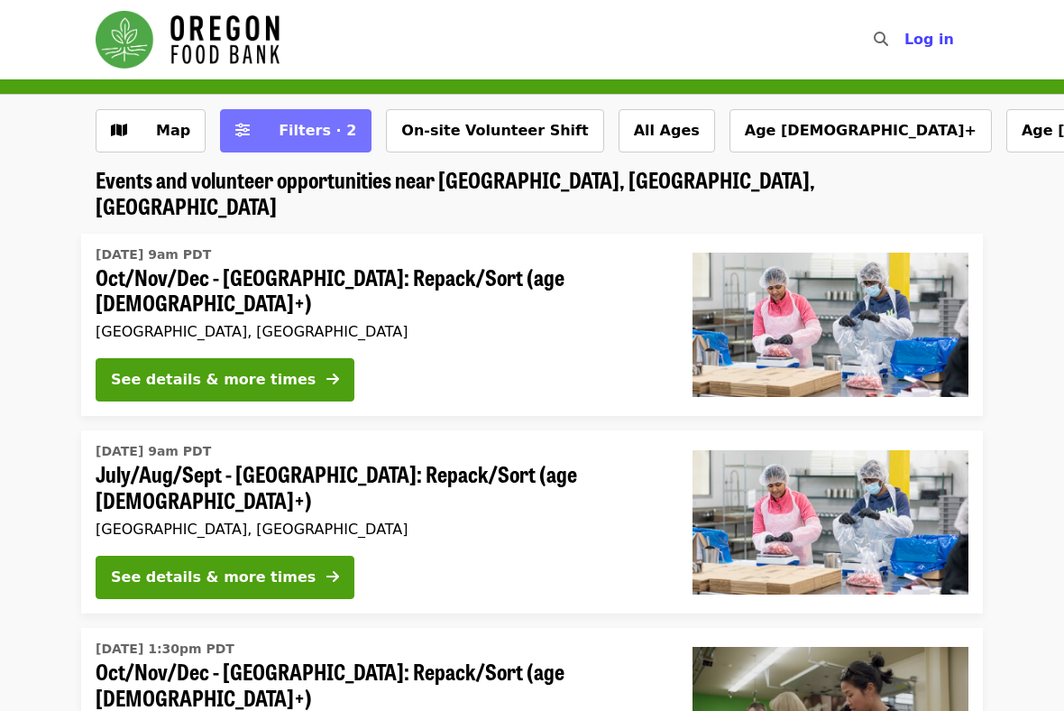
click at [235, 123] on icon "sliders-h icon" at bounding box center [242, 130] width 14 height 17
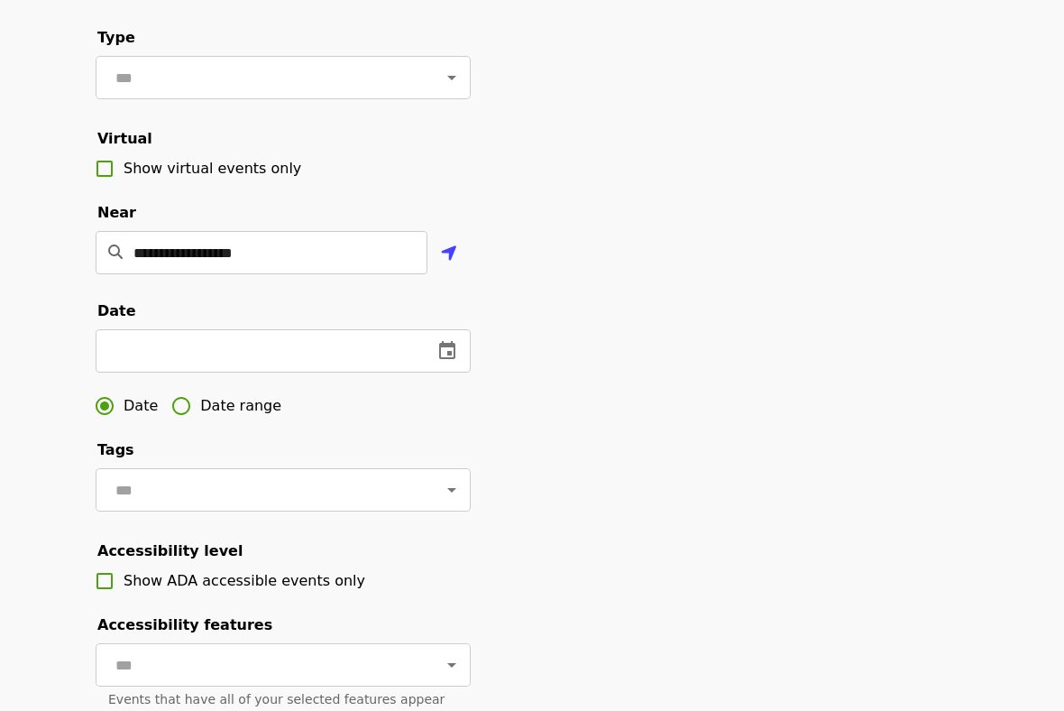
scroll to position [281, 0]
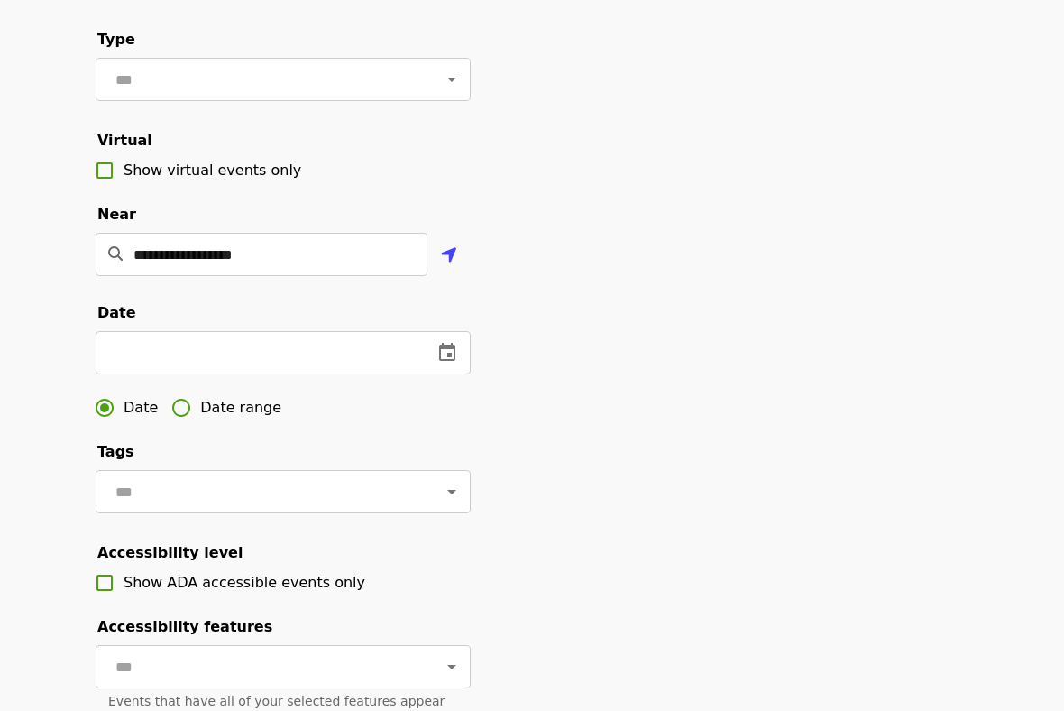
click at [206, 325] on fieldset "Date ​ Date Date range" at bounding box center [283, 364] width 375 height 124
click at [206, 341] on input "text" at bounding box center [257, 352] width 323 height 43
click at [449, 355] on icon "change date" at bounding box center [447, 352] width 16 height 18
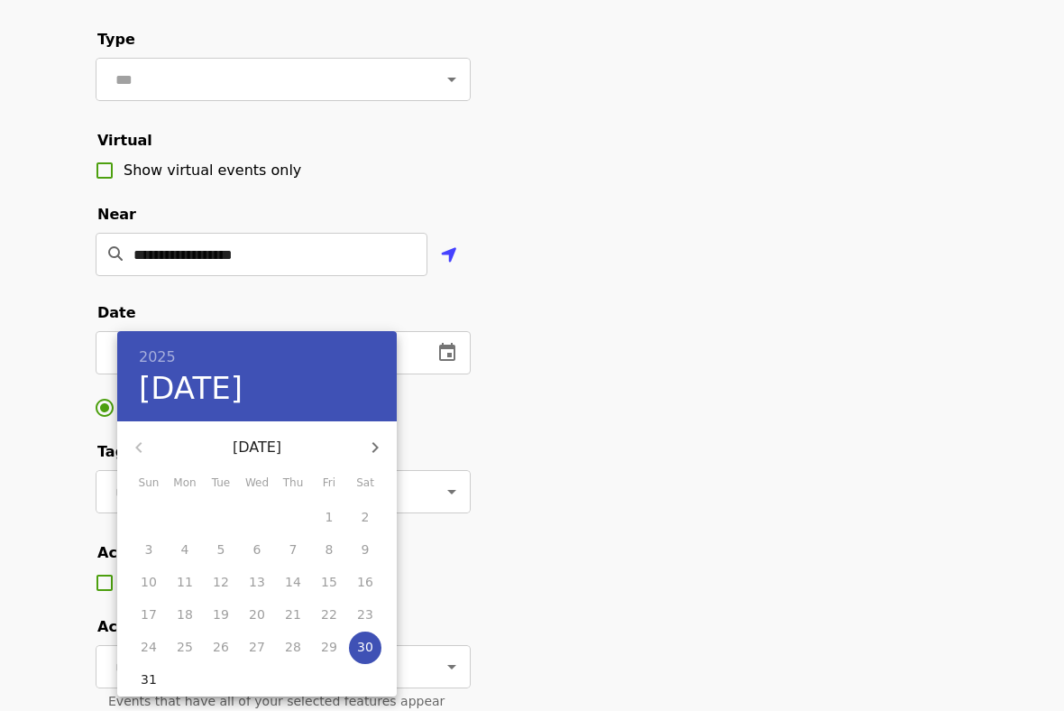
click at [369, 447] on icon "button" at bounding box center [375, 448] width 22 height 22
click at [218, 509] on p "2" at bounding box center [221, 517] width 8 height 18
type input "**********"
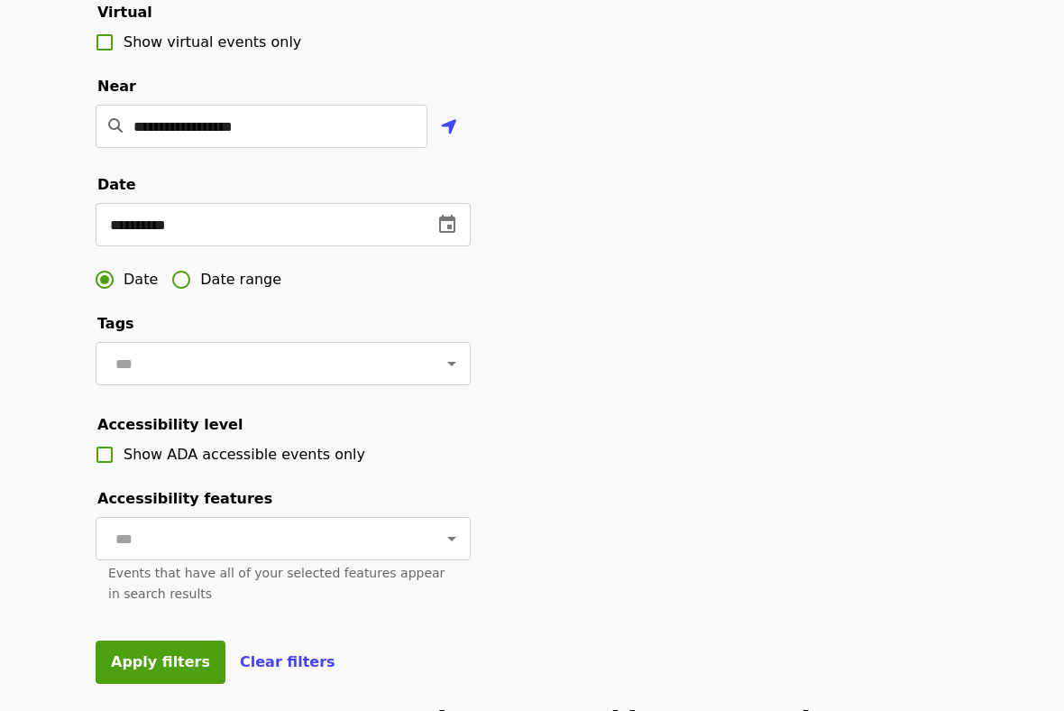
scroll to position [501, 0]
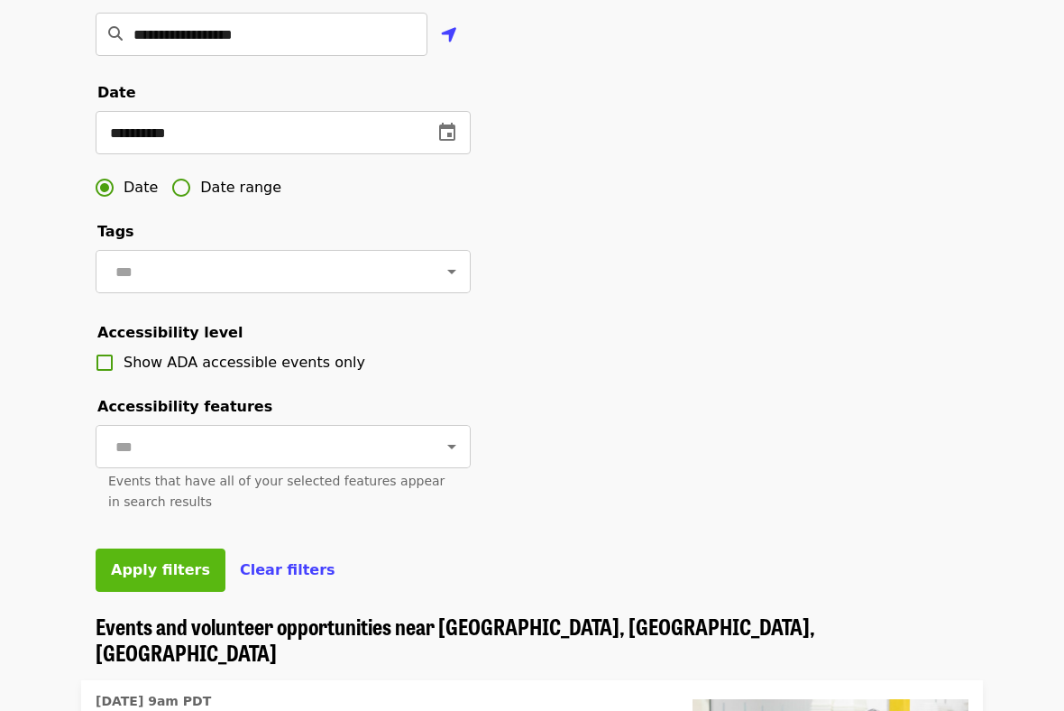
click at [155, 572] on span "Apply filters" at bounding box center [160, 569] width 99 height 17
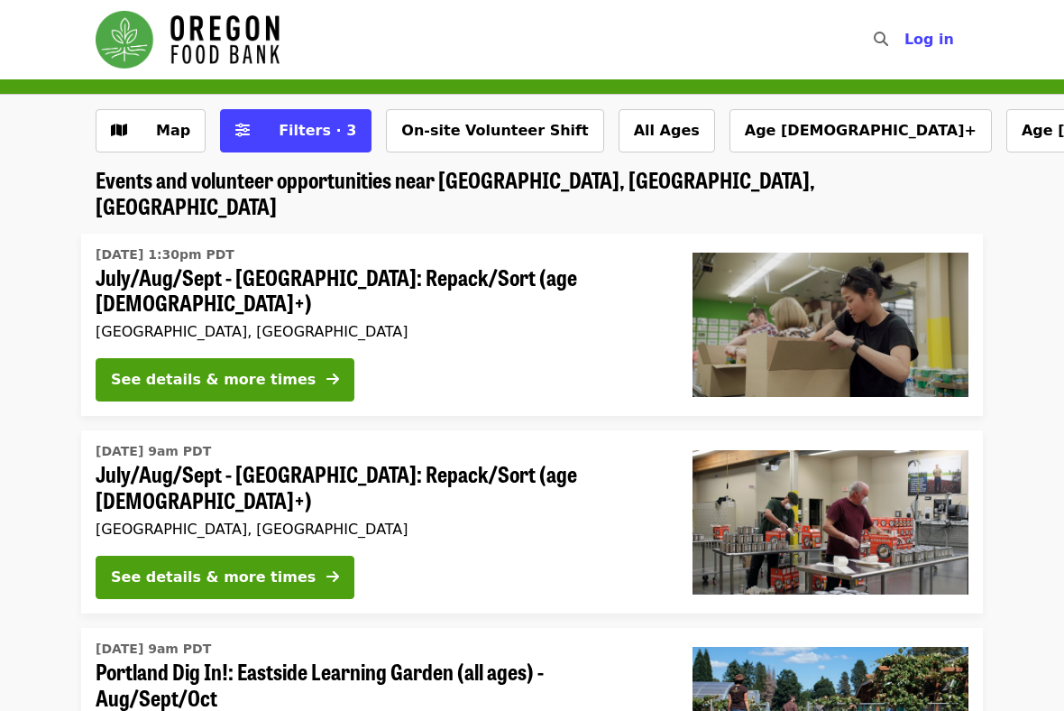
click at [265, 95] on div "Map Filters · 3 On-site Volunteer Shift All Ages Age 16+ Age 8+ More filters..." at bounding box center [532, 131] width 1064 height 72
click at [265, 133] on span "Filters · 3" at bounding box center [309, 131] width 96 height 22
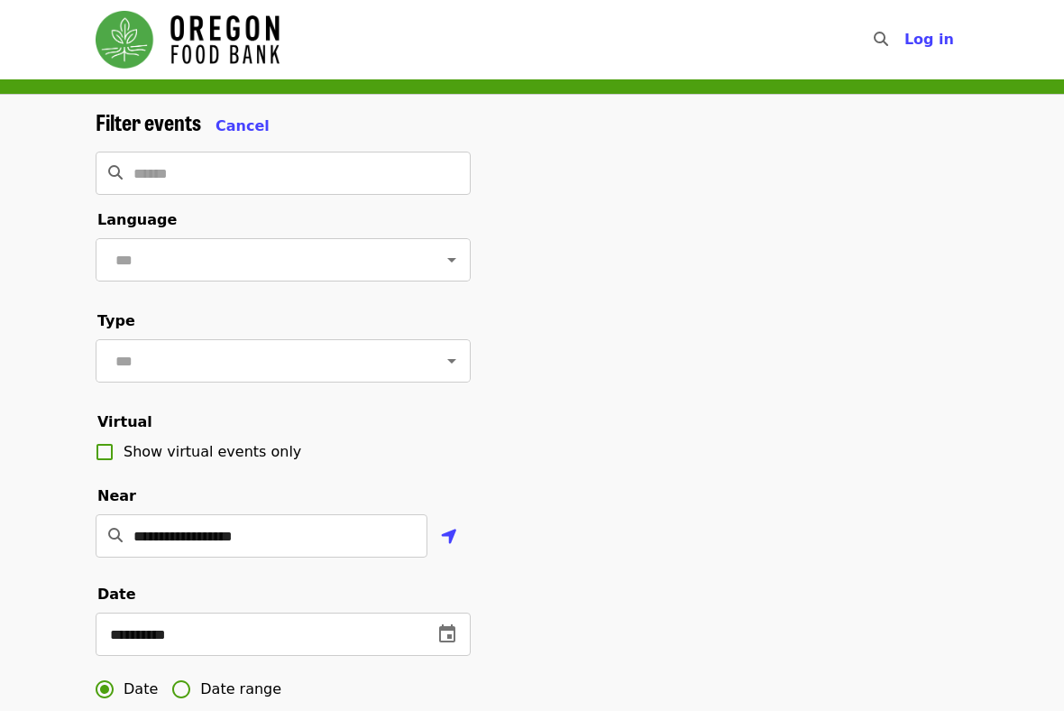
click at [263, 131] on div "Filter events Cancel" at bounding box center [283, 123] width 375 height 28
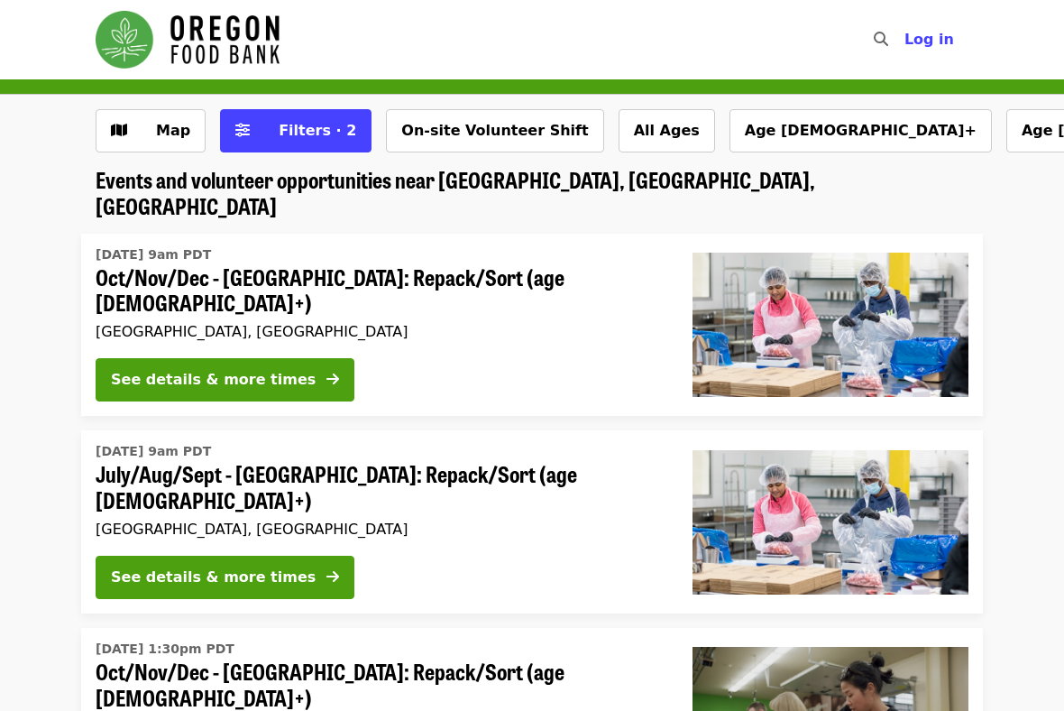
scroll to position [-1, 0]
click at [163, 49] on img "Main navigation" at bounding box center [188, 40] width 184 height 58
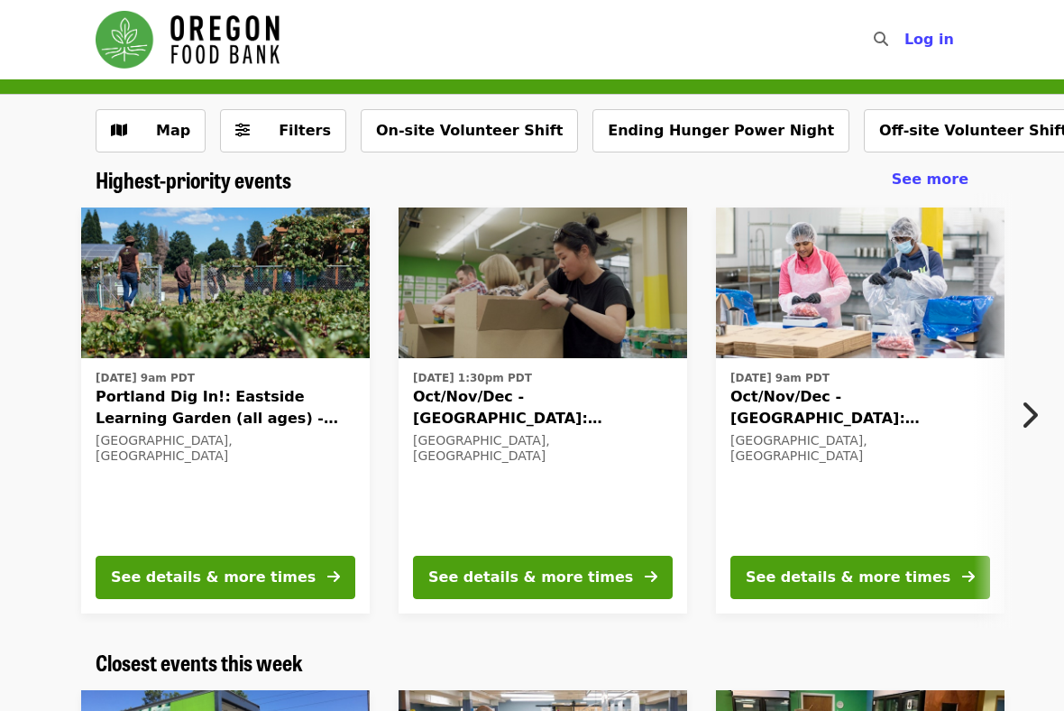
click at [824, 407] on span "Oct/Nov/Dec - [GEOGRAPHIC_DATA]: Repack/Sort (age [DEMOGRAPHIC_DATA]+)" at bounding box center [861, 407] width 260 height 43
click at [1018, 417] on button "Next item" at bounding box center [1035, 415] width 60 height 51
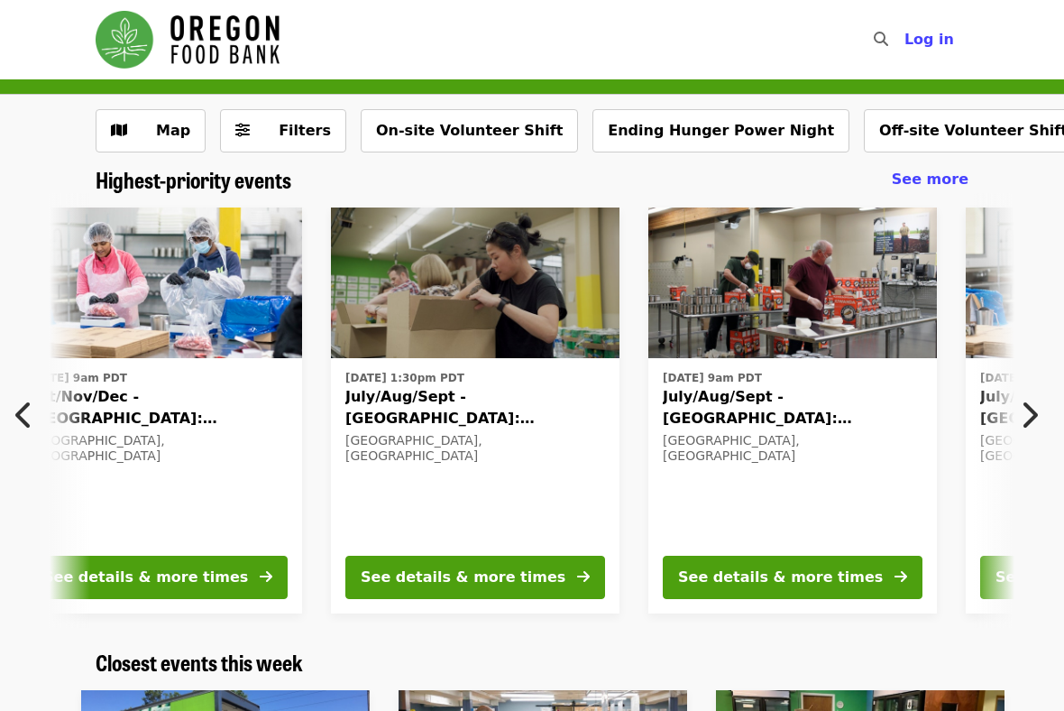
click at [1018, 417] on button "Next item" at bounding box center [1035, 415] width 60 height 51
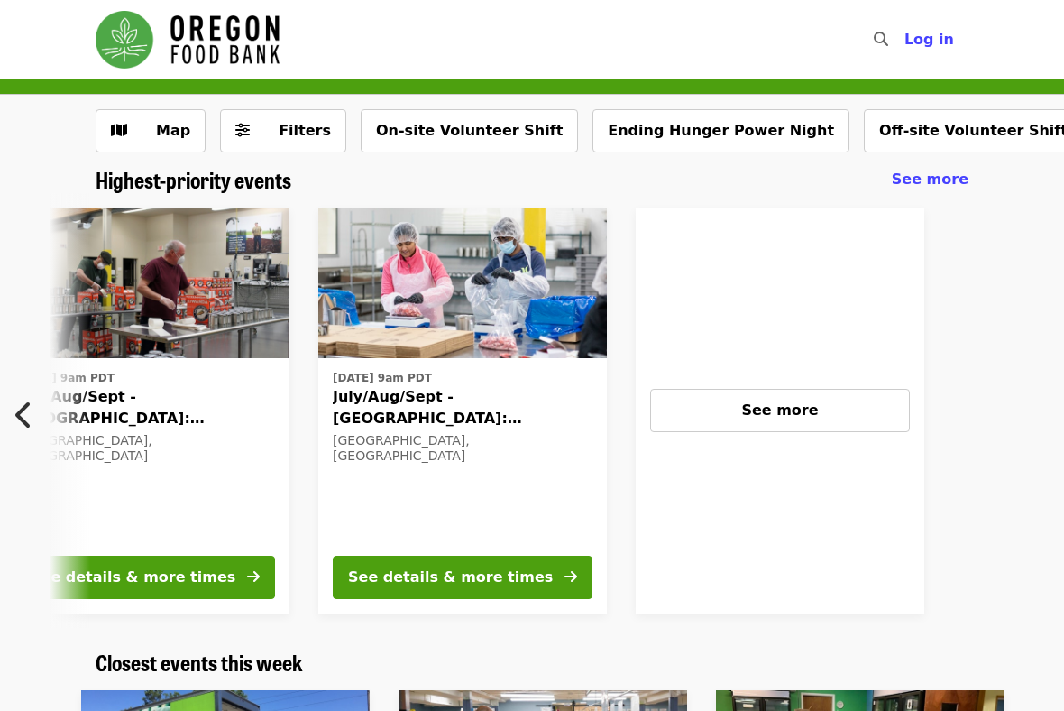
scroll to position [0, 1405]
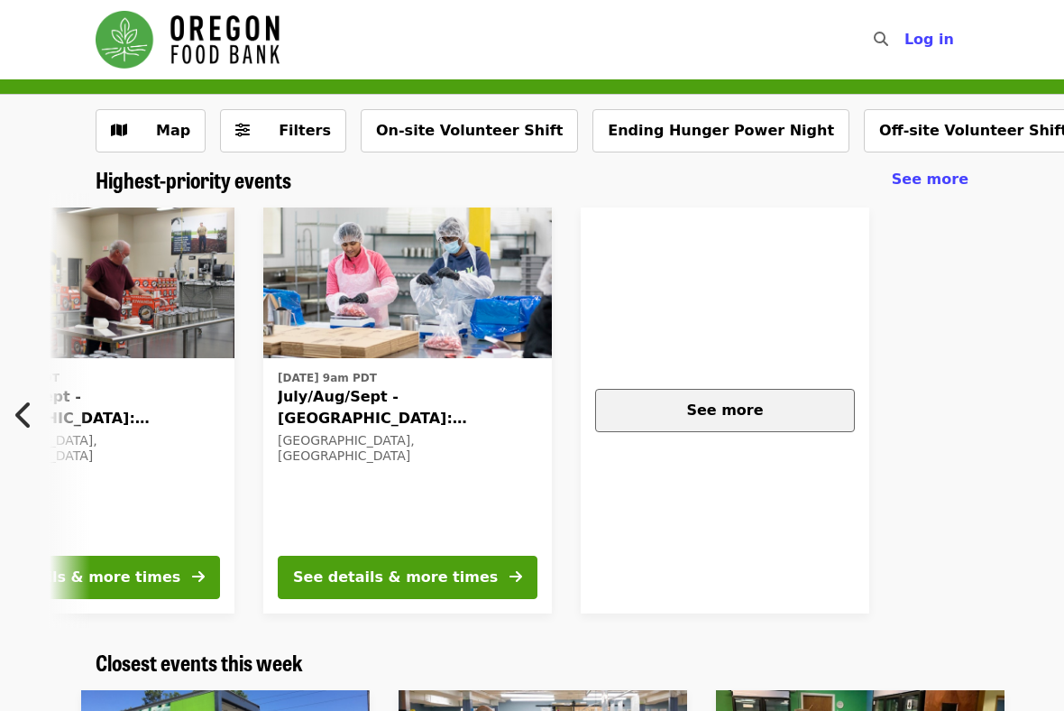
click at [697, 402] on span "See more" at bounding box center [724, 409] width 77 height 17
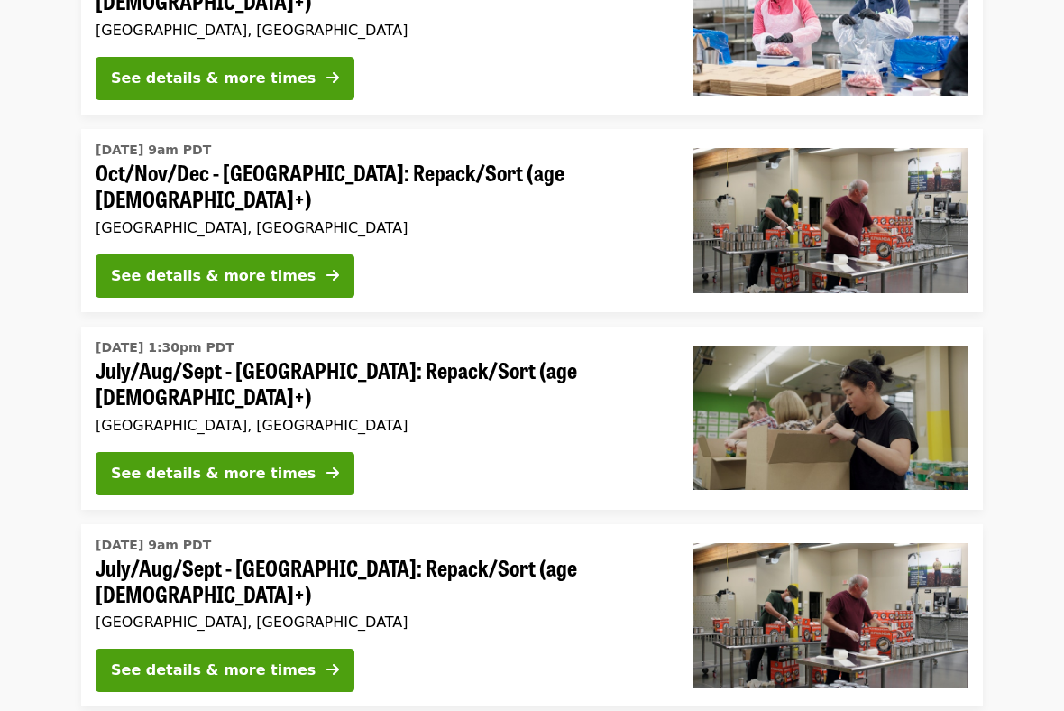
scroll to position [673, 0]
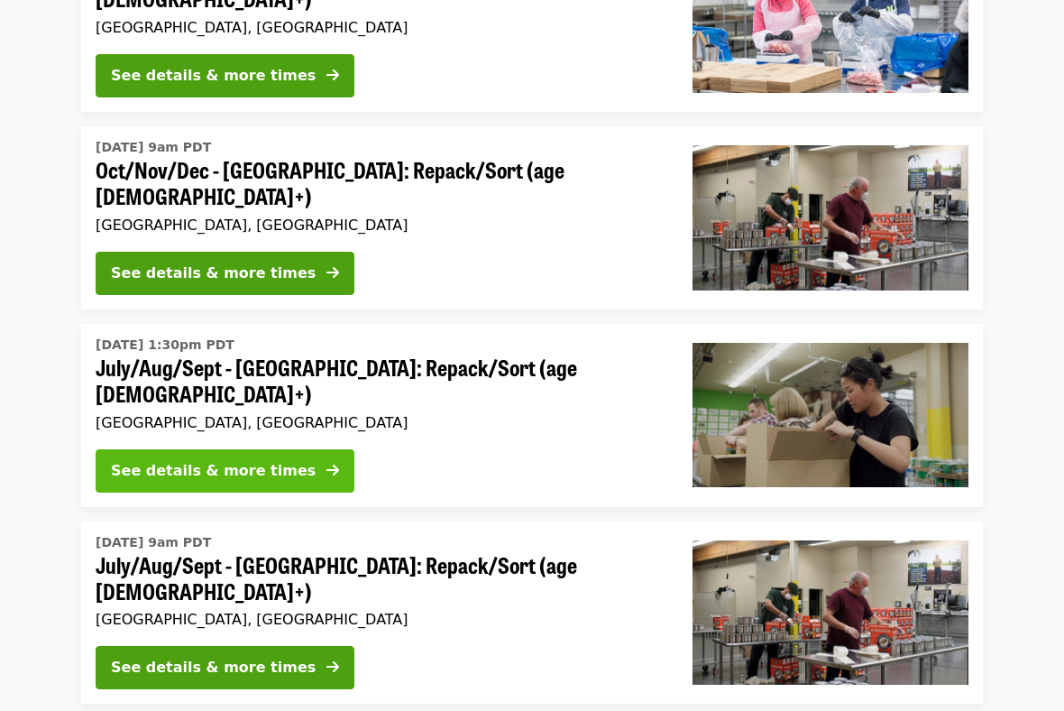
click at [300, 449] on button "See details & more times" at bounding box center [225, 470] width 259 height 43
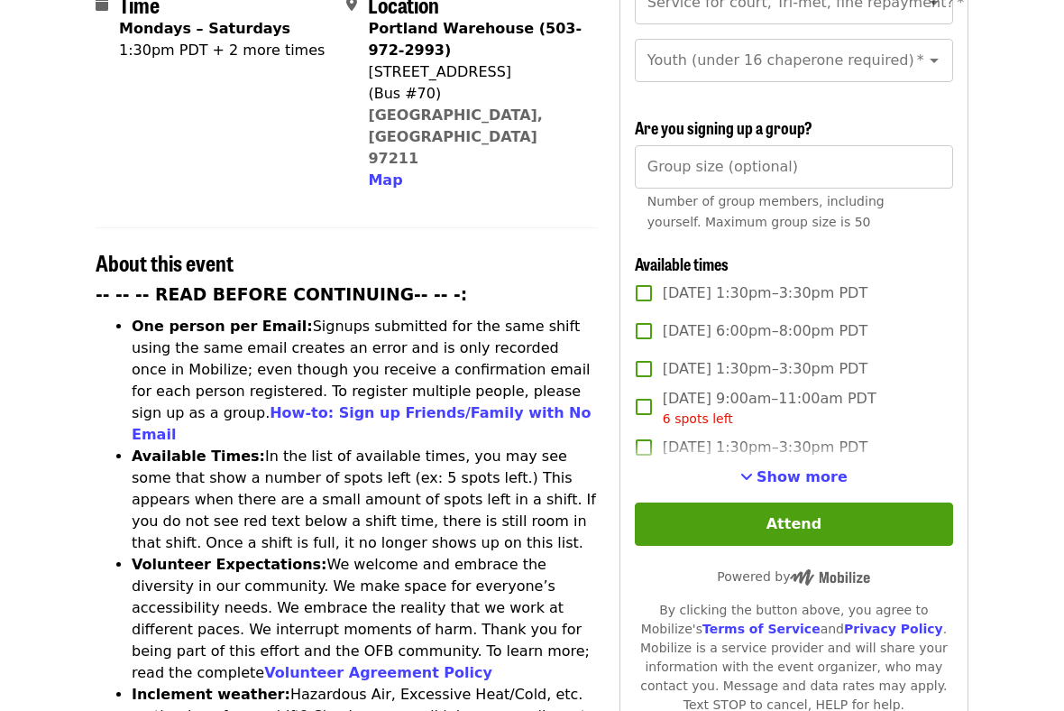
scroll to position [489, 0]
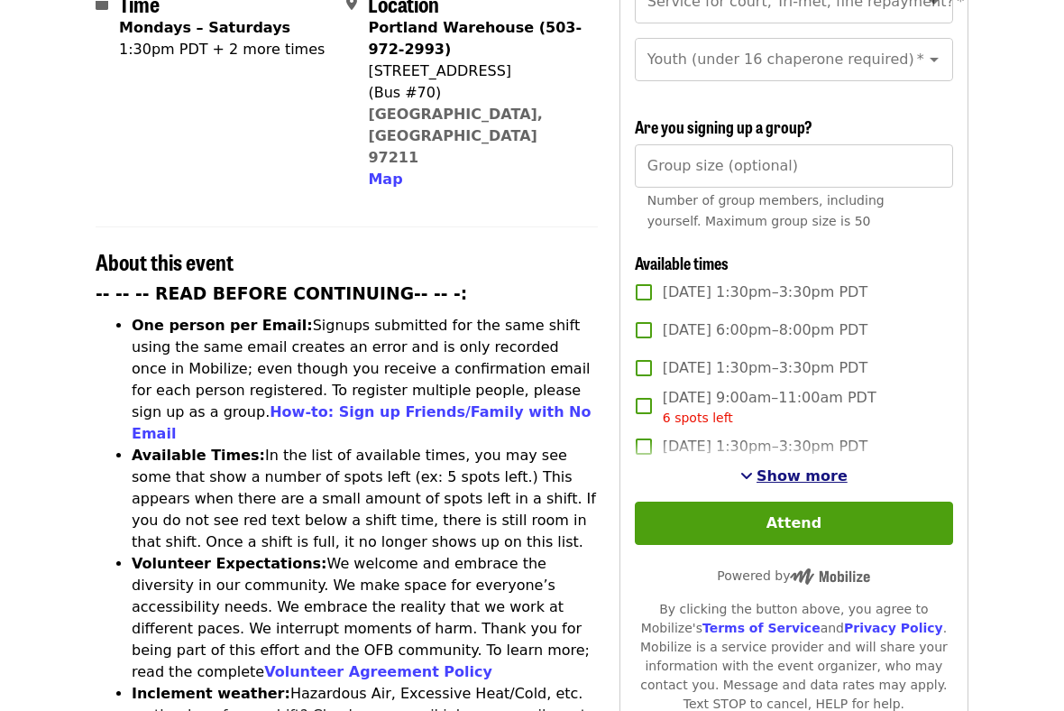
click at [796, 467] on span "Show more" at bounding box center [802, 475] width 91 height 17
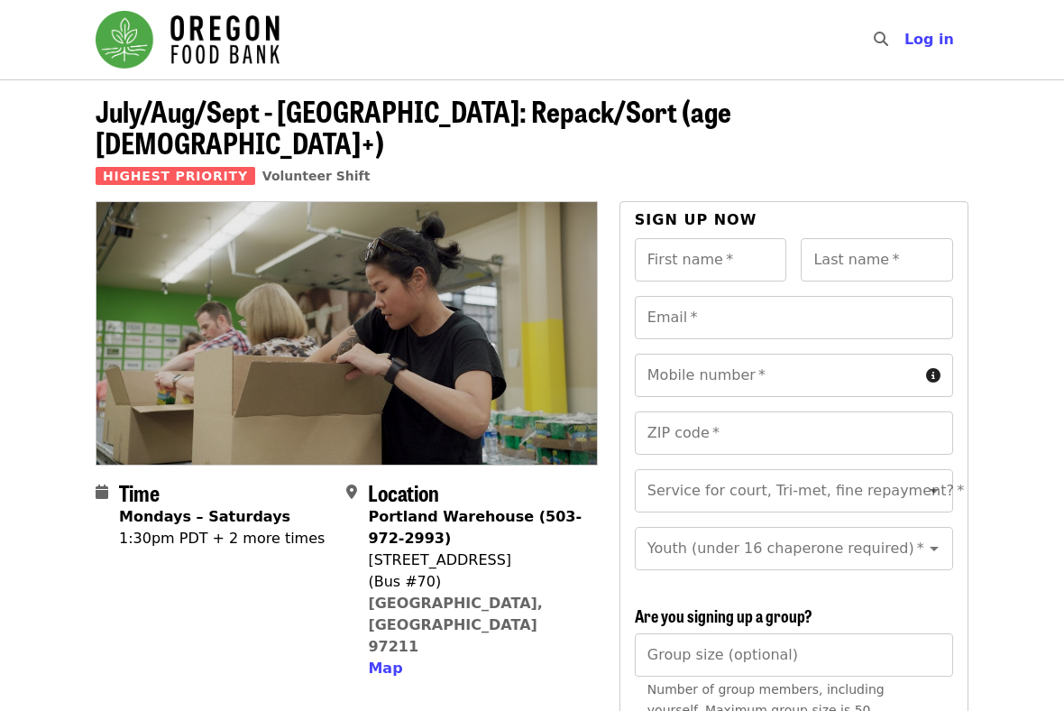
scroll to position [0, 0]
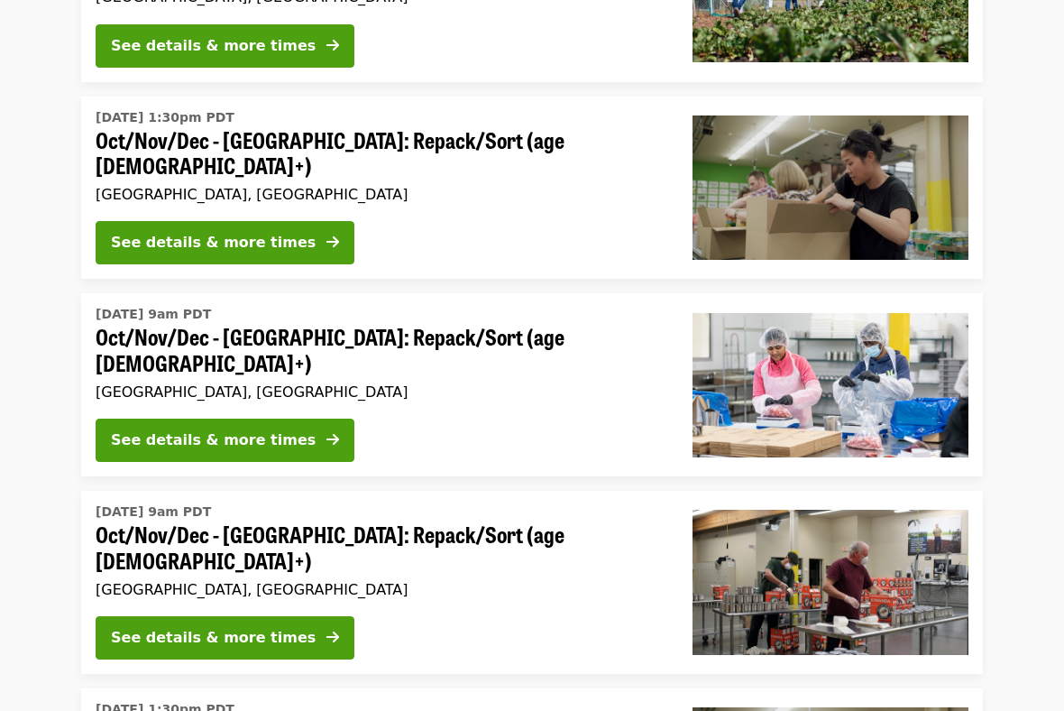
scroll to position [303, 0]
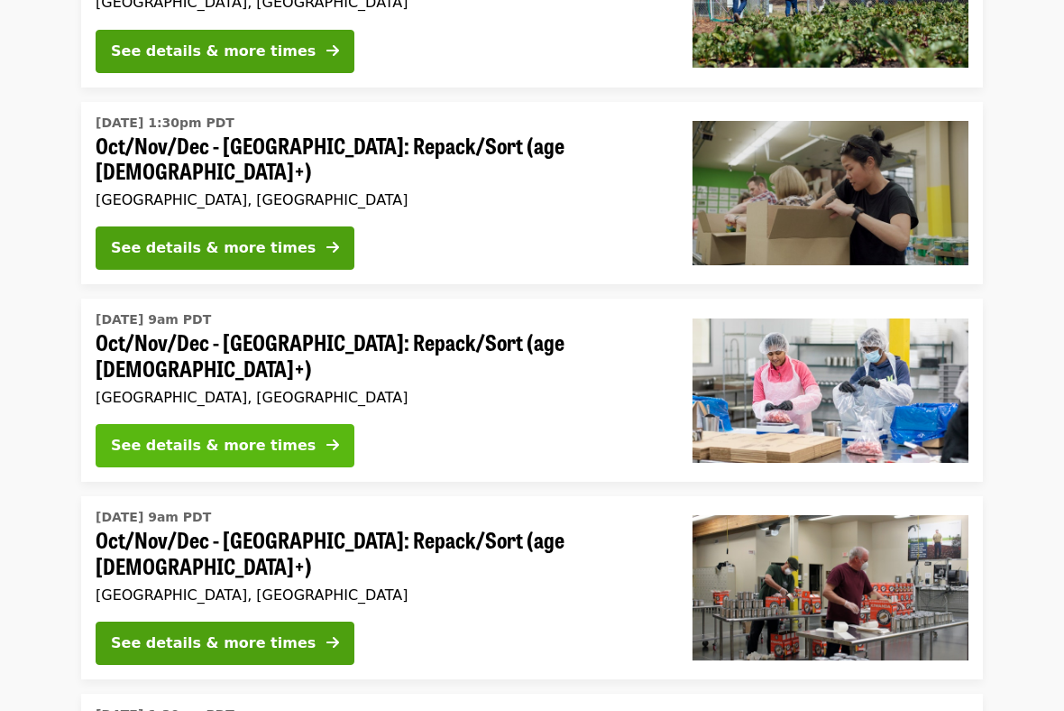
click at [225, 435] on div "See details & more times" at bounding box center [213, 446] width 205 height 22
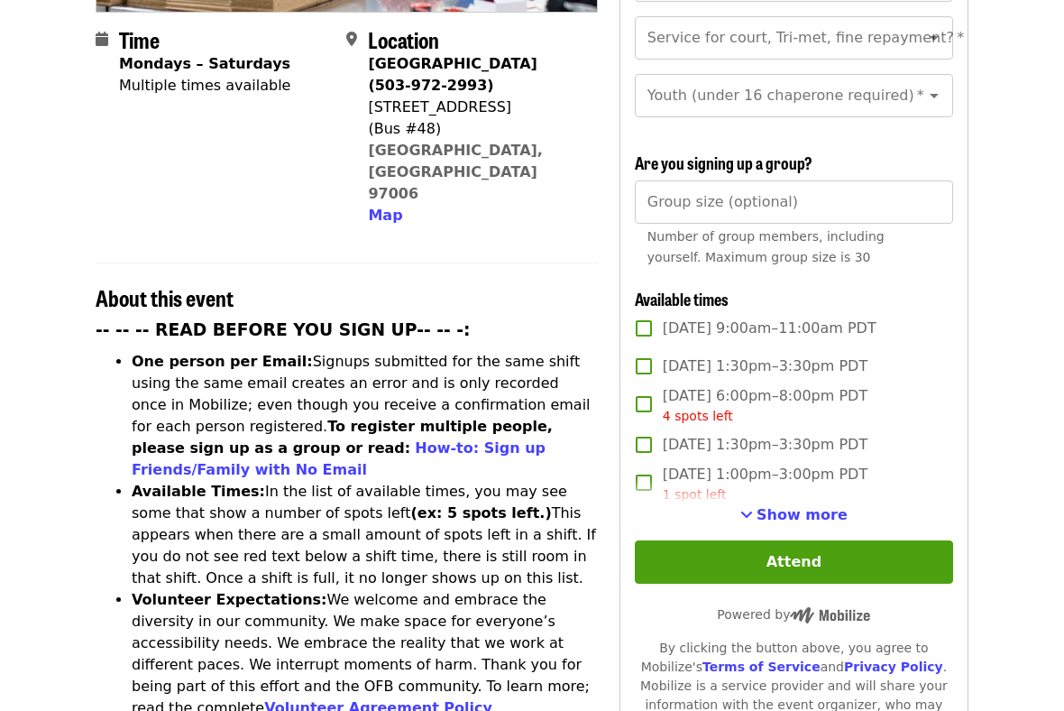
scroll to position [456, 0]
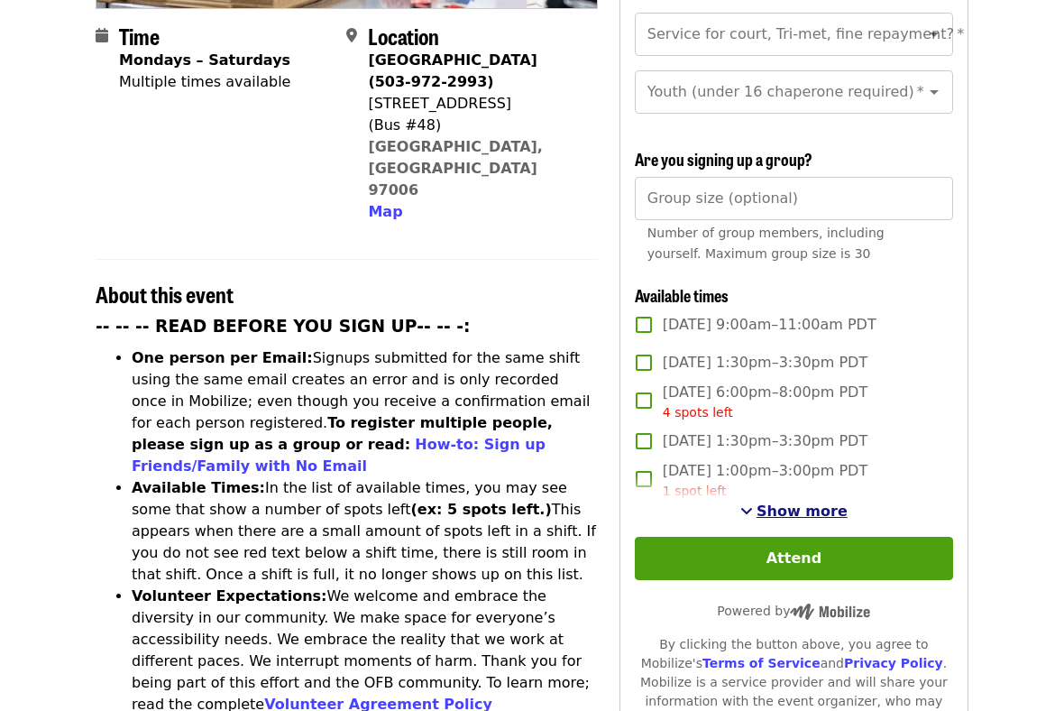
click at [768, 502] on span "Show more" at bounding box center [802, 510] width 91 height 17
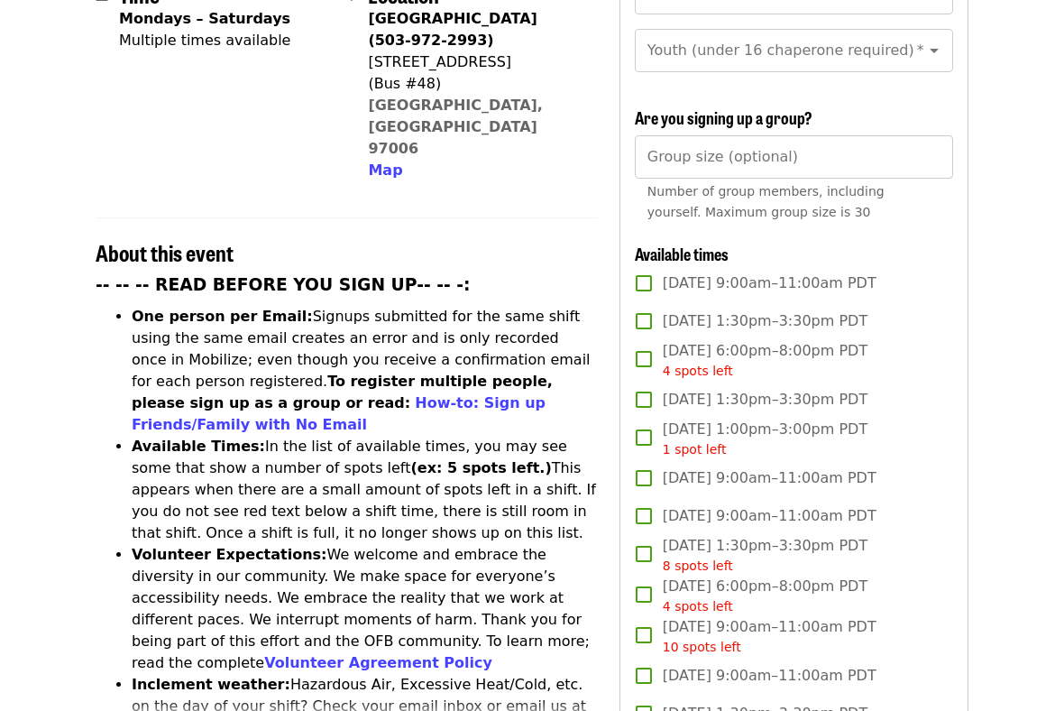
scroll to position [497, 0]
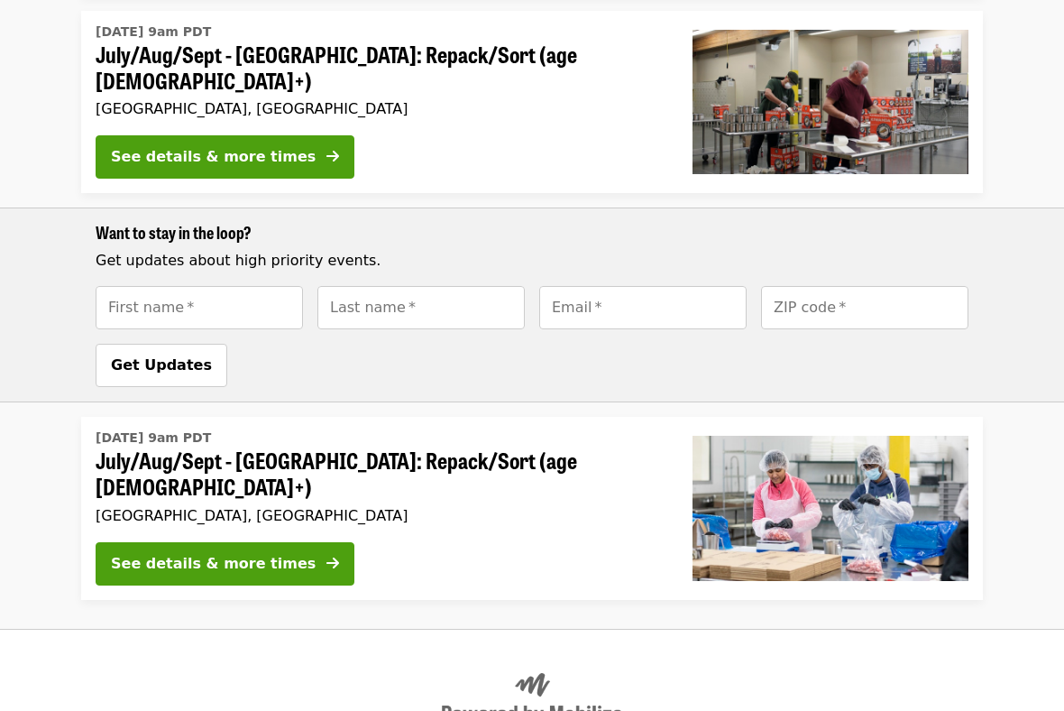
scroll to position [1185, 0]
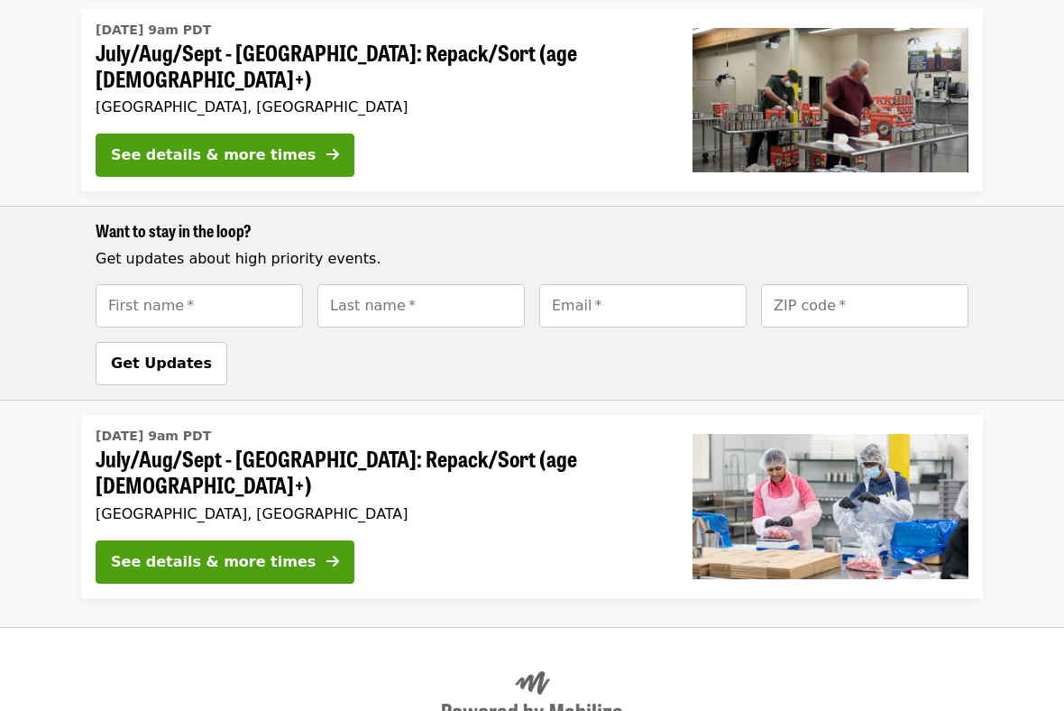
click at [268, 446] on span "July/Aug/Sept - [GEOGRAPHIC_DATA]: Repack/Sort (age [DEMOGRAPHIC_DATA]+)" at bounding box center [380, 472] width 568 height 52
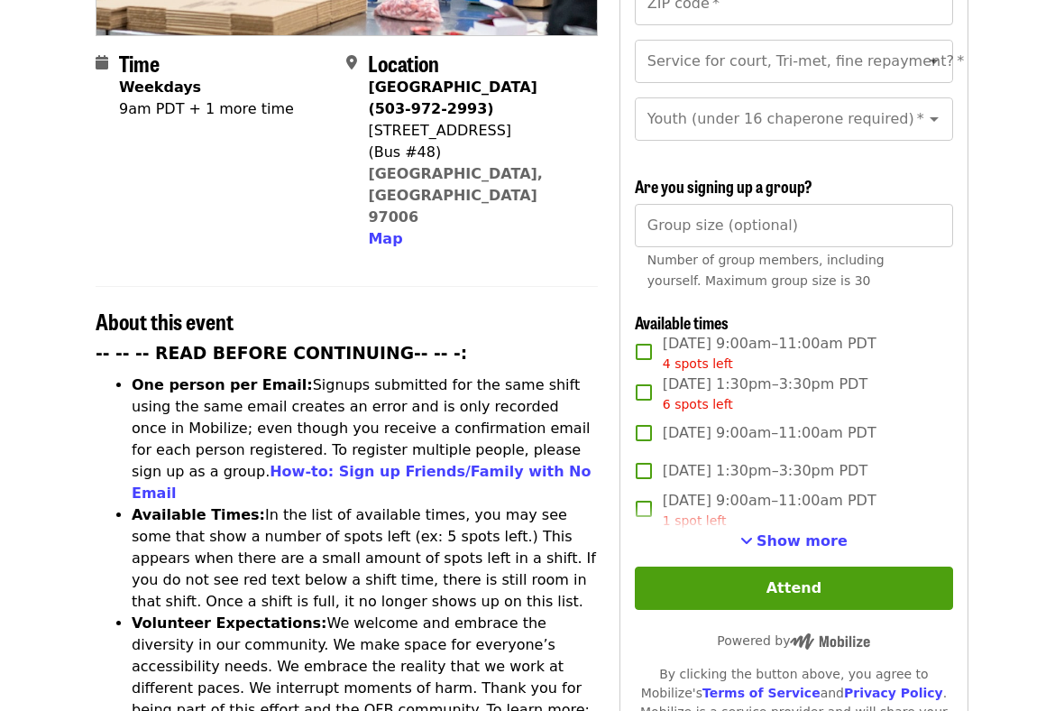
scroll to position [430, 0]
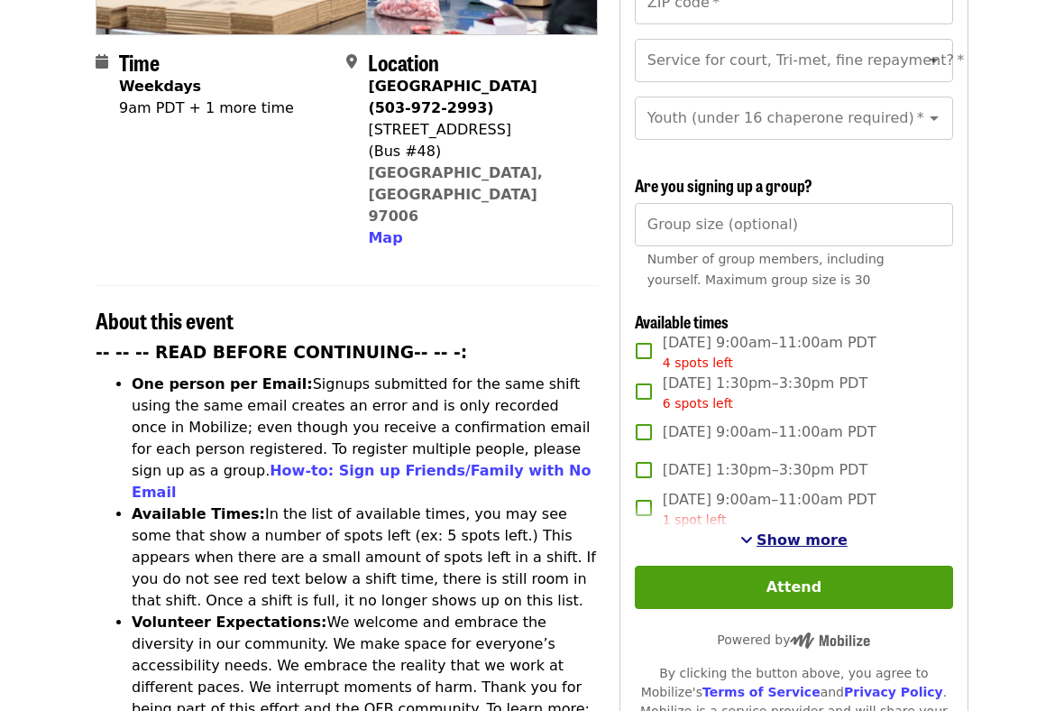
click at [787, 531] on span "Show more" at bounding box center [802, 539] width 91 height 17
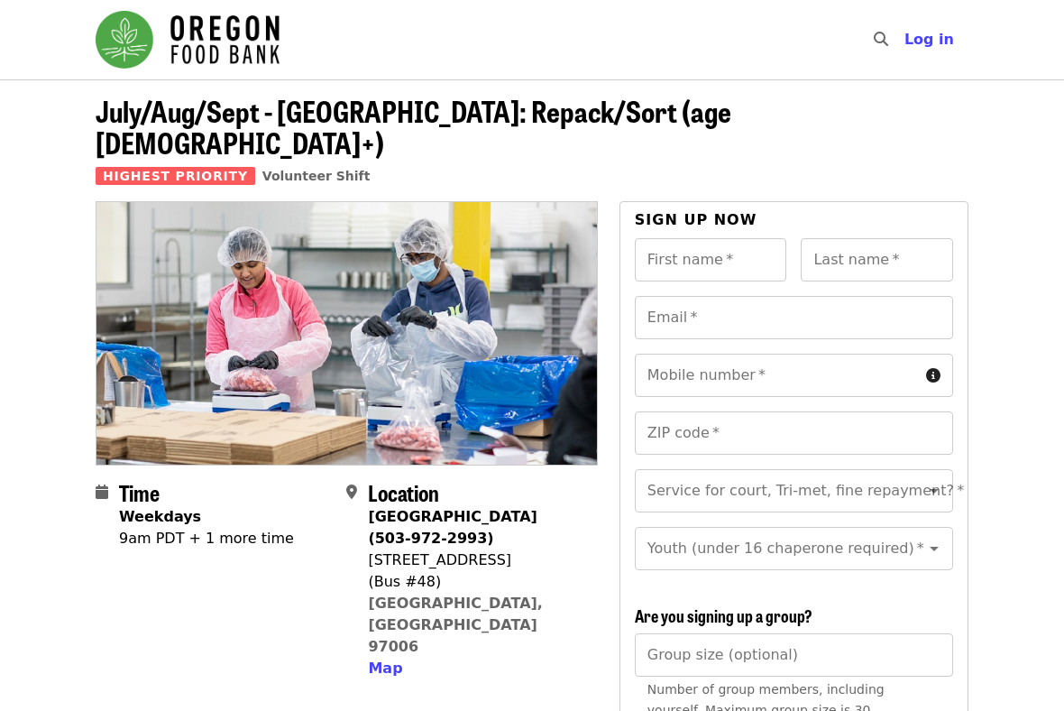
scroll to position [0, 0]
